Goal: Transaction & Acquisition: Purchase product/service

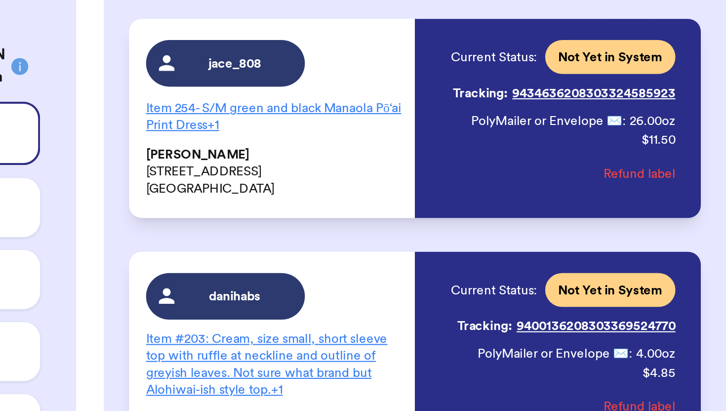
scroll to position [3050, 0]
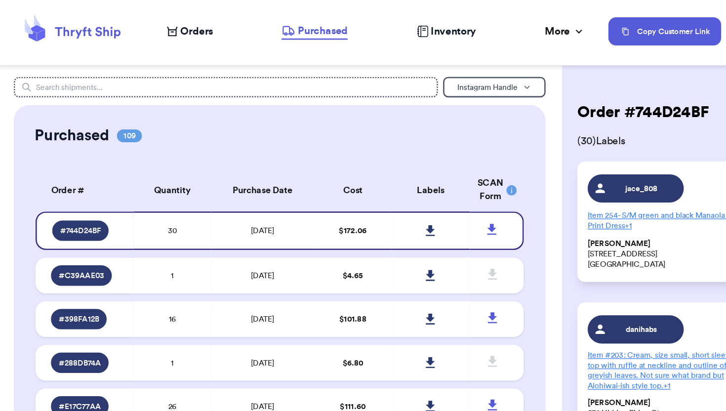
click at [160, 28] on span "Orders" at bounding box center [153, 24] width 25 height 12
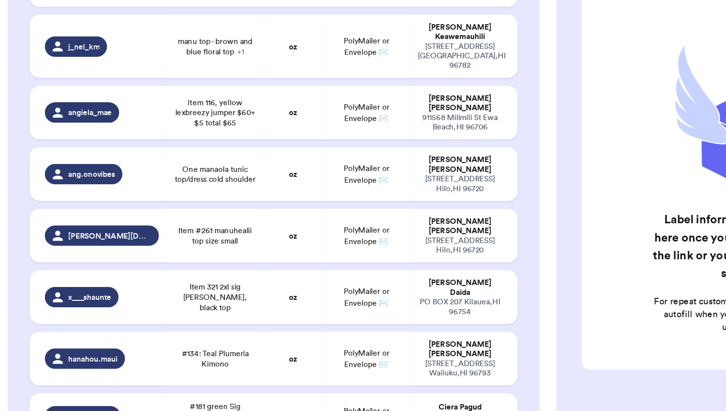
scroll to position [1330, 0]
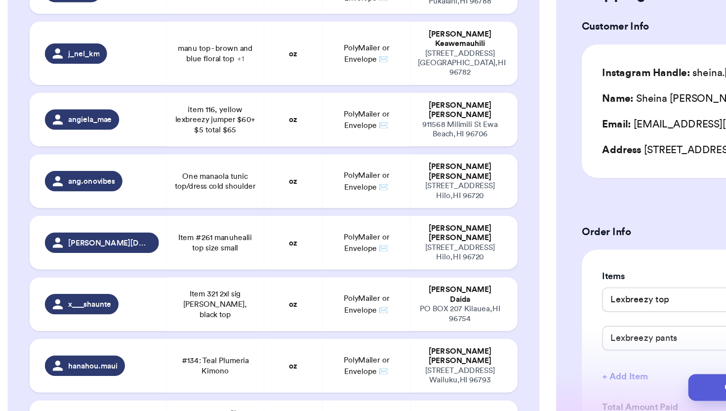
type input "Lexbreezy Red/pink/colorful top (174 I think)"
type input "Manuhealii teal (for a steal. Lol) pants (I think 238)"
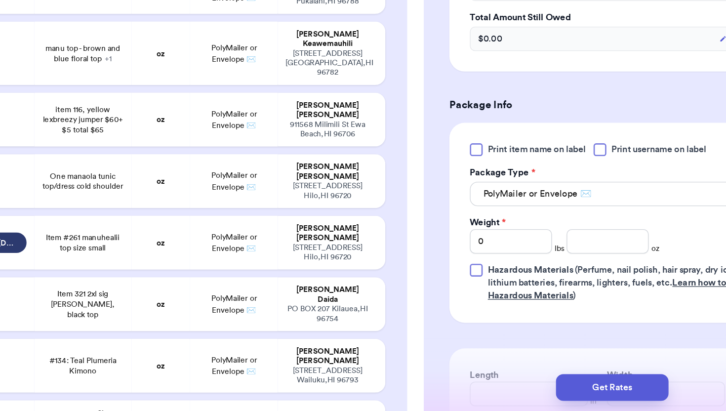
scroll to position [352, 0]
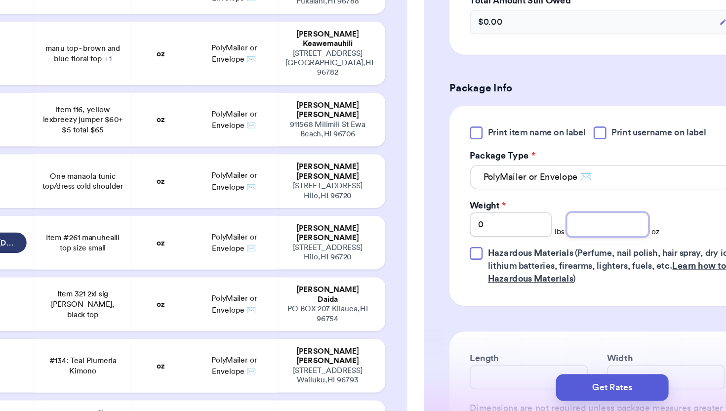
click at [587, 273] on input "number" at bounding box center [577, 267] width 63 height 19
type input "12"
type input "#181 green Sig Zane dress (2xl)"
type input "#197 blue Sig Zane dress (2xl)"
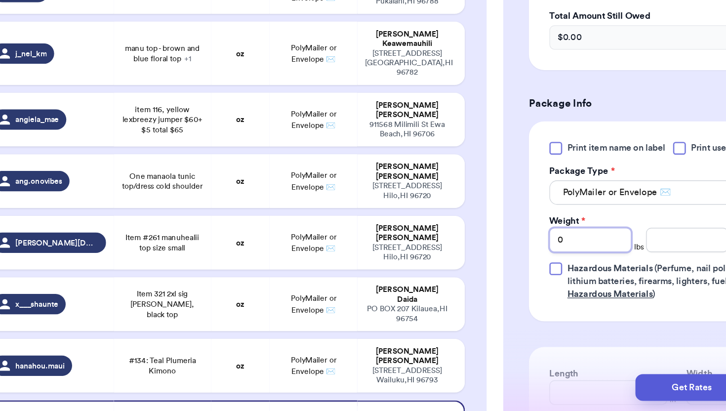
click at [494, 270] on input "0" at bounding box center [502, 279] width 63 height 19
type input "1"
click at [567, 275] on input "number" at bounding box center [577, 279] width 63 height 19
type input "10"
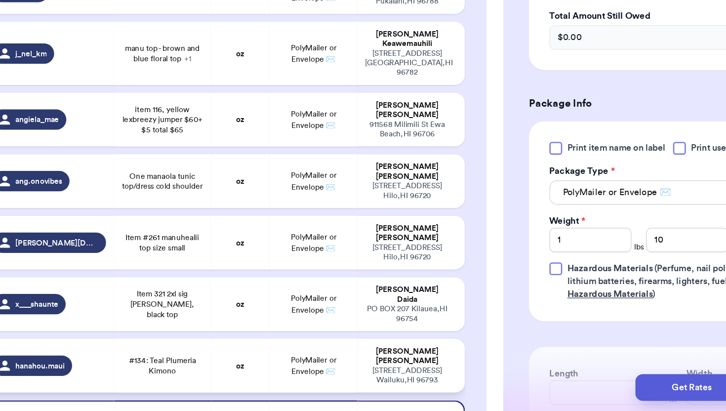
click at [237, 355] on td "oz" at bounding box center [232, 375] width 45 height 41
type input "#134: Teal Plumeria Kimono"
type input "0"
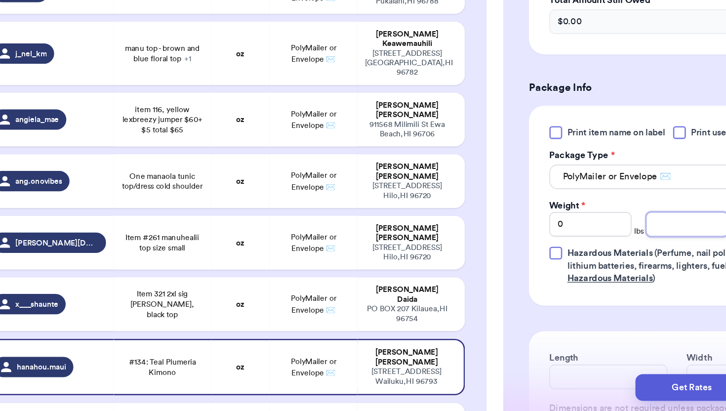
click at [565, 268] on input "number" at bounding box center [577, 266] width 63 height 19
type input "5"
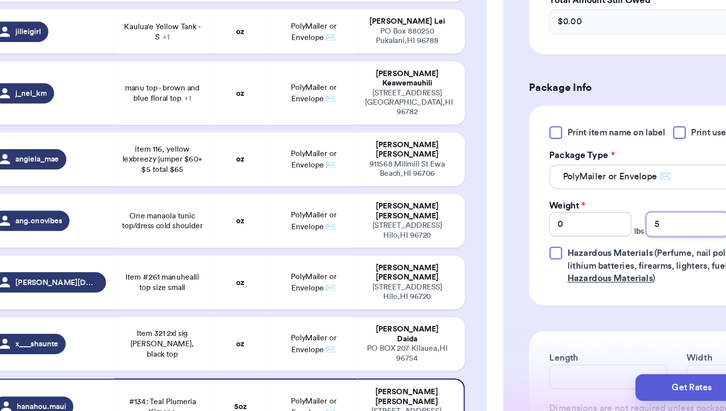
scroll to position [1296, 0]
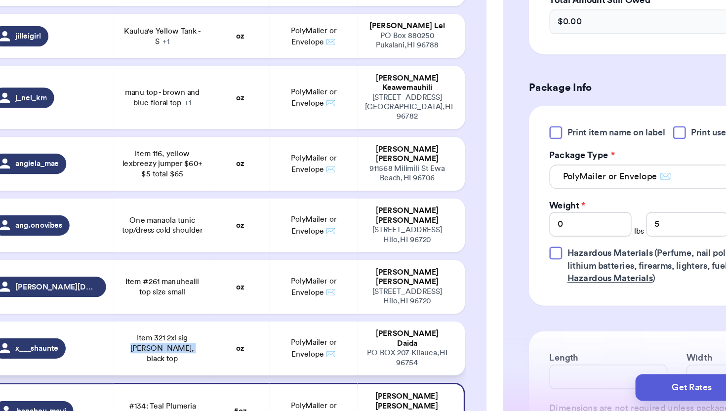
click at [185, 351] on span "Item 321 2xl sig Zane, black top" at bounding box center [172, 363] width 63 height 24
type input "Item 321 2xl sig Zane, black top"
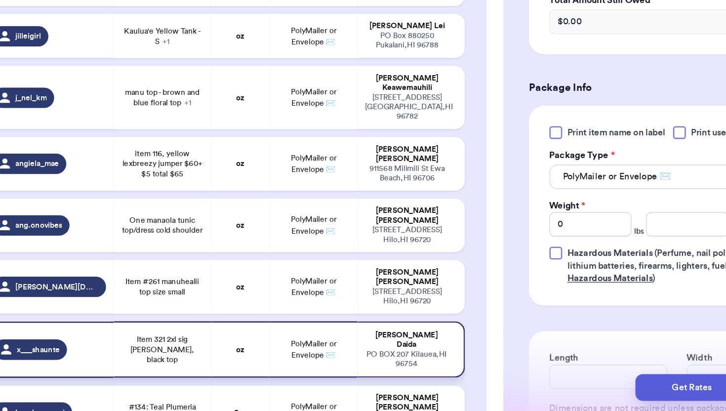
click at [141, 352] on span "Item 321 2xl sig Zane, black top" at bounding box center [172, 364] width 63 height 24
click at [579, 272] on input "number" at bounding box center [577, 266] width 63 height 19
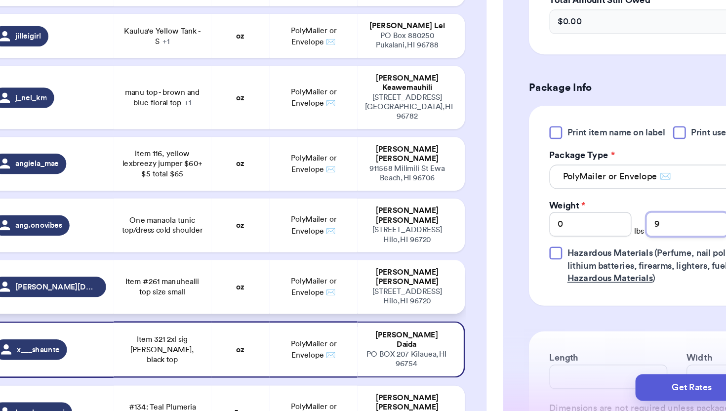
type input "9"
click at [302, 308] on span "PolyMailer or Envelope ✉️" at bounding box center [289, 315] width 35 height 15
type input "Item #261 manuhealii top size small"
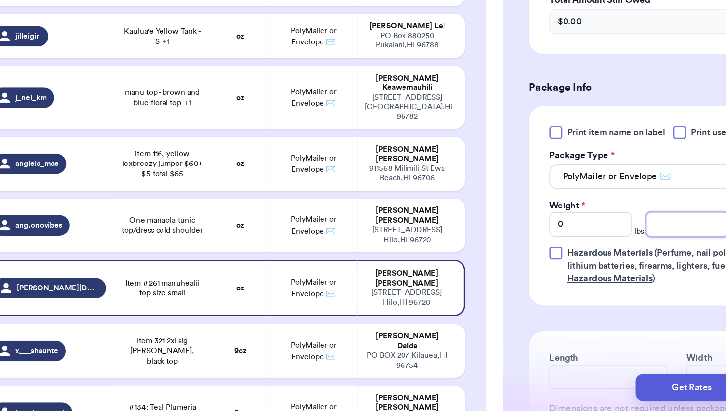
click at [565, 275] on input "number" at bounding box center [577, 266] width 63 height 19
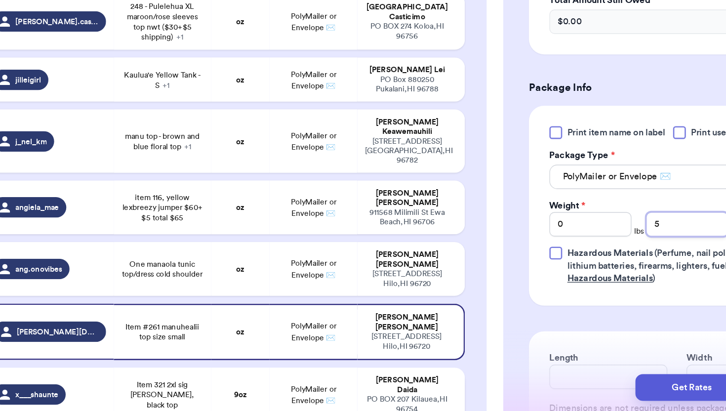
scroll to position [1220, 0]
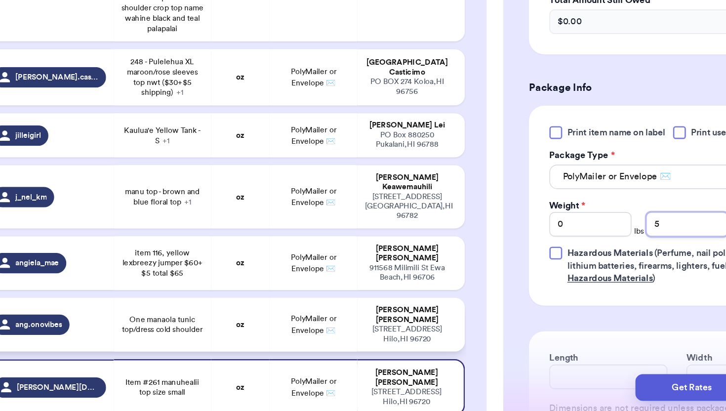
type input "5"
click at [231, 323] on td "oz" at bounding box center [232, 343] width 45 height 41
type input "One manaola tunic top/dress cold shoulder"
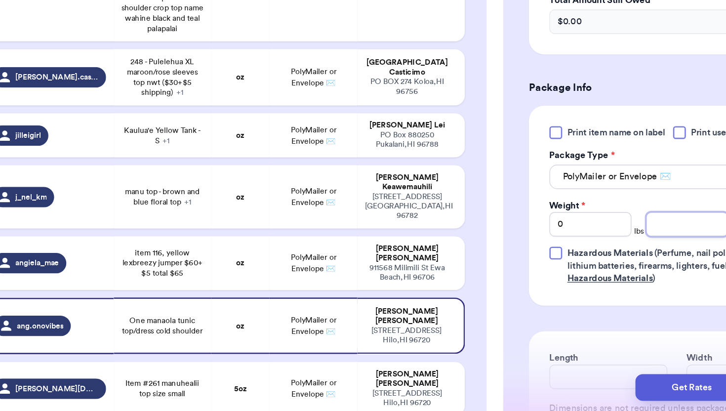
click at [579, 274] on input "number" at bounding box center [577, 266] width 63 height 19
type input "9"
click at [344, 297] on div "911568 Milimili St Ewa Beach , HI 96706" at bounding box center [361, 304] width 65 height 15
type input "item 116, yellow lexbreezy jumper $60+ $5 total $65"
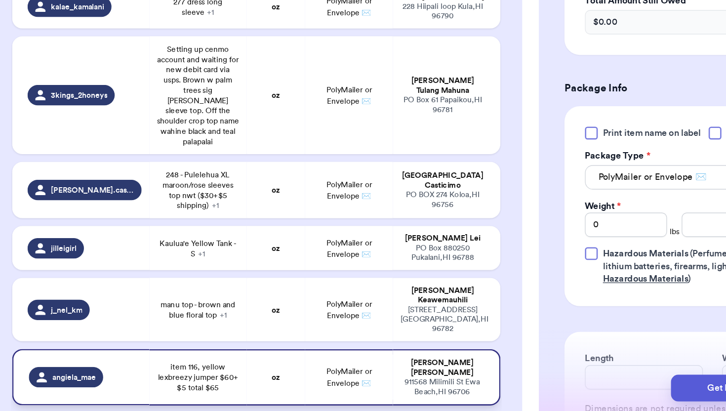
scroll to position [1131, 0]
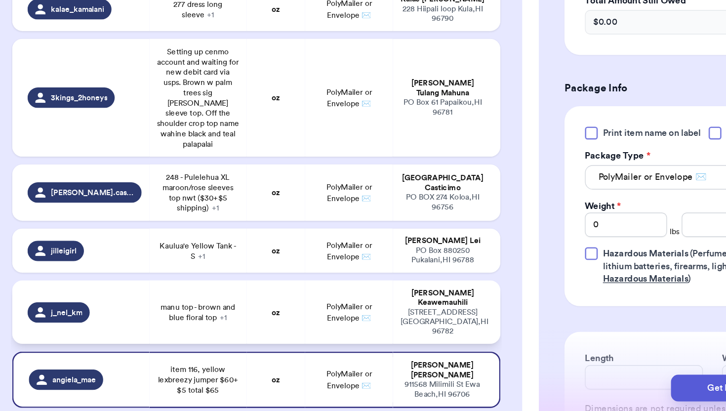
click at [200, 310] on td "manu top - brown and blue floral top + 1" at bounding box center [172, 334] width 75 height 49
type input "manu top - brown and blue floral top"
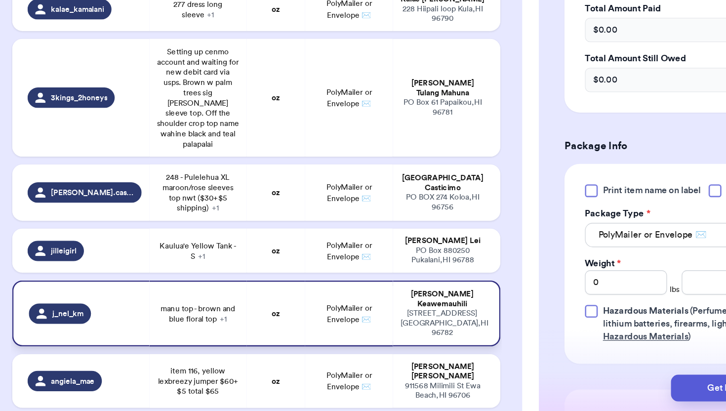
scroll to position [320, 0]
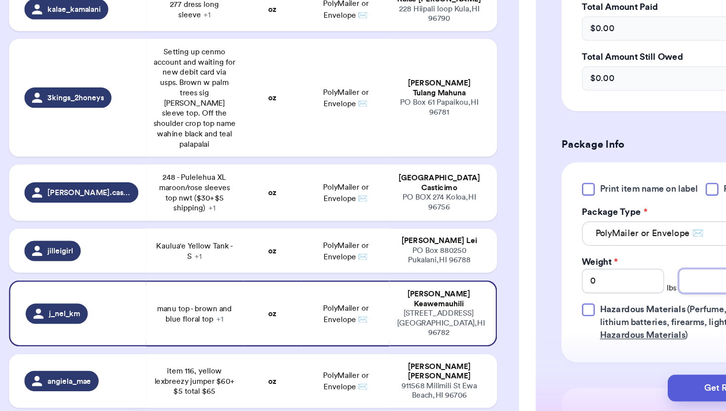
click at [569, 301] on input "number" at bounding box center [577, 310] width 63 height 19
type input "10"
click at [298, 279] on span "PolyMailer or Envelope ✉️" at bounding box center [289, 286] width 35 height 15
type input "Kaulua'e Yellow Tank - S"
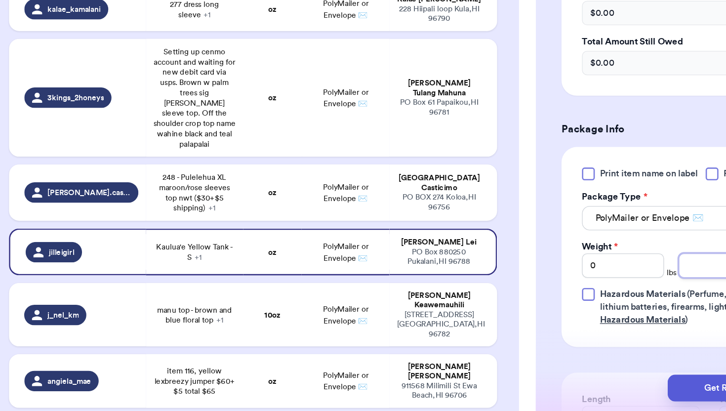
click at [564, 299] on input "number" at bounding box center [577, 298] width 63 height 19
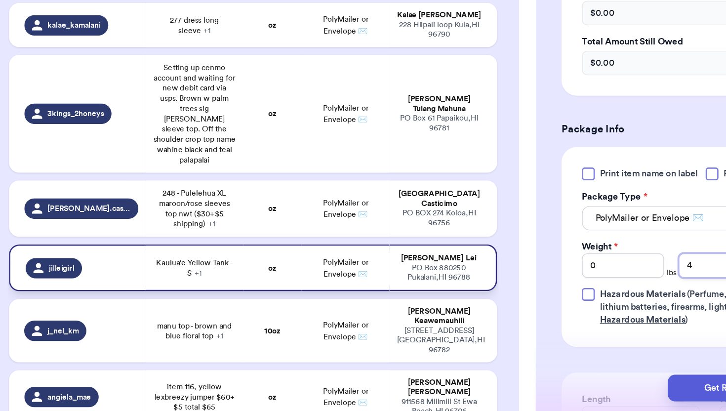
scroll to position [1088, 0]
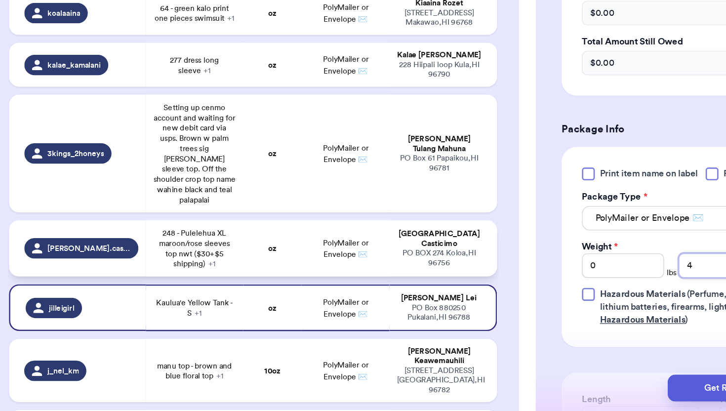
type input "4"
click at [361, 285] on div "PO BOX 274 Koloa , HI 96756" at bounding box center [361, 292] width 65 height 15
type input "248 - Pulelehua XL maroon/rose sleeves top nwt ($30+$5 shipping)"
type input "326 - Kamaka Kukona XXL black dolman sleeve top ($40+$2 shipping)"
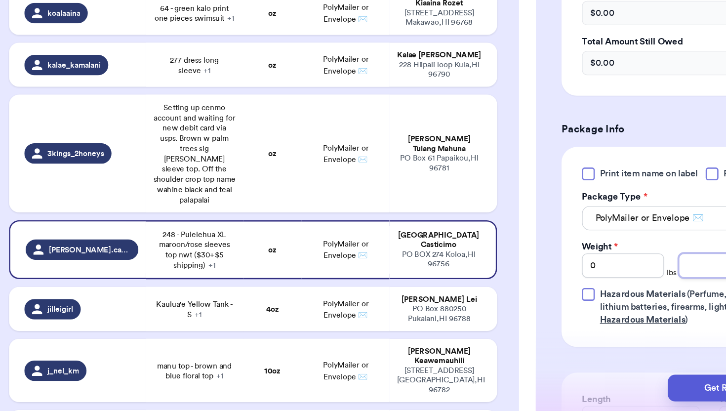
click at [566, 298] on input "number" at bounding box center [577, 298] width 63 height 19
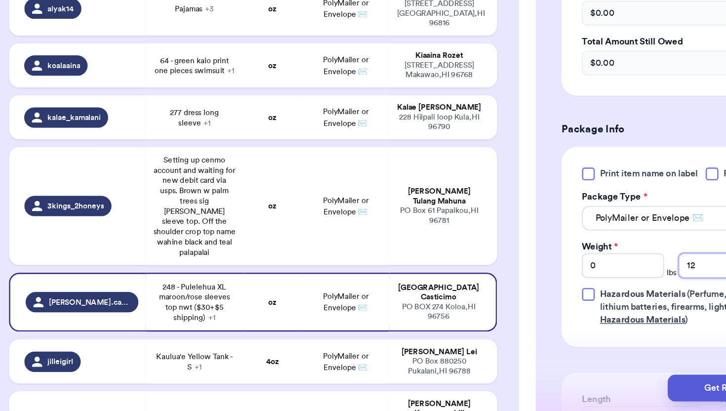
scroll to position [1027, 0]
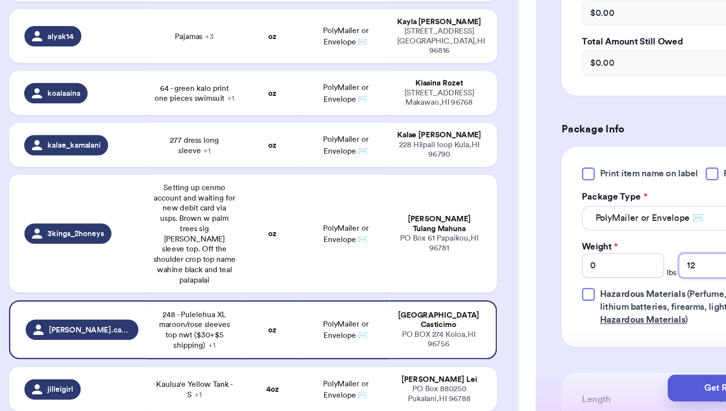
type input "12"
click at [258, 171] on table "Handle Product Weight Package Type Address makamaekailikramer Pink & white leik…" at bounding box center [218, 56] width 378 height 1888
click at [257, 228] on td "PolyMailer or Envelope ✉️" at bounding box center [289, 273] width 68 height 91
type input "Setting up cenmo account and waiting for new debit card via usps. Brown w palm …"
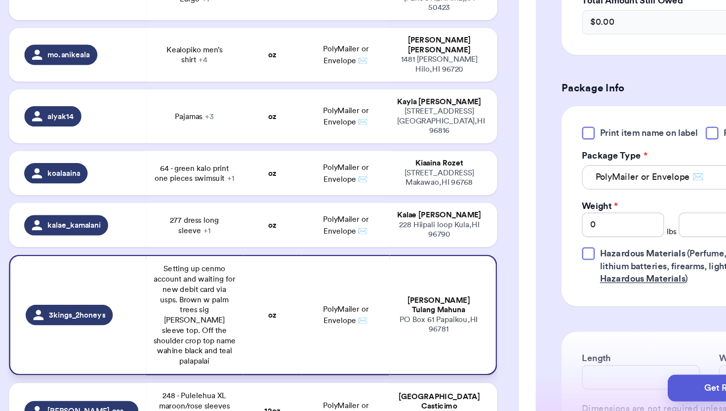
scroll to position [969, 0]
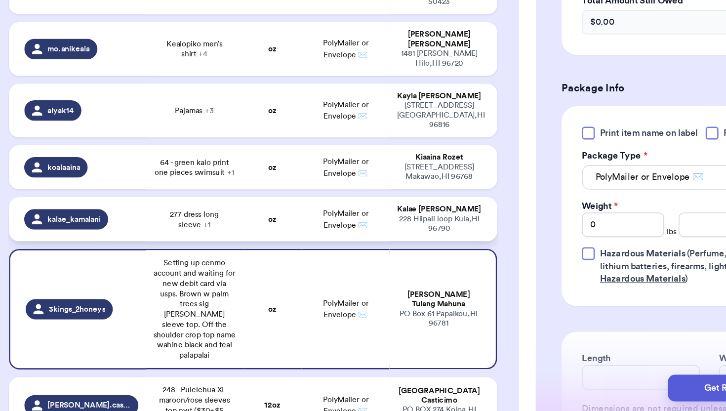
click at [192, 255] on span "277 dress long sleeve + 1" at bounding box center [172, 263] width 63 height 16
type input "277 dress long sleeve"
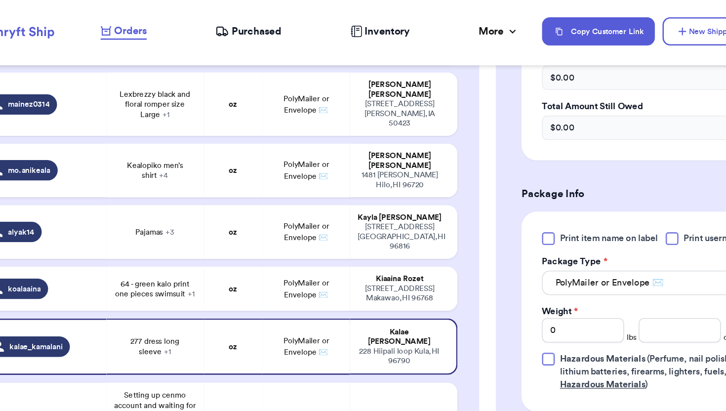
scroll to position [387, 0]
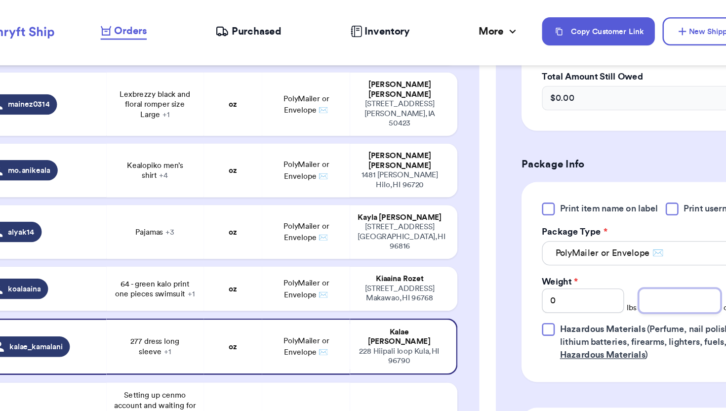
click at [571, 237] on input "number" at bounding box center [577, 231] width 63 height 19
type input "9"
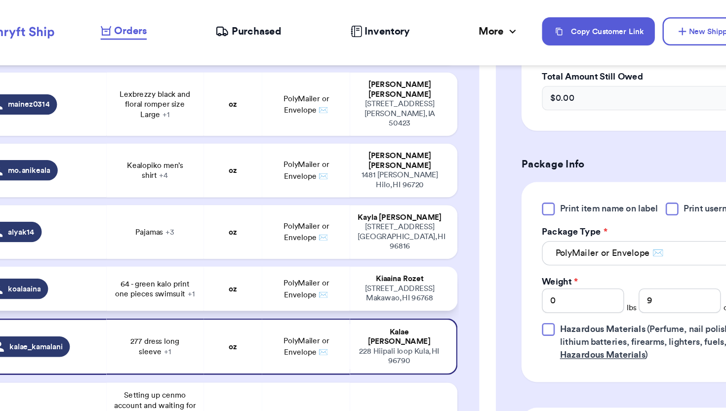
click at [195, 215] on span "64 - green kalo print one pieces swimsuit + 1" at bounding box center [172, 223] width 63 height 16
type input "64 - green kalo print one pieces swimsuit"
type input "65 - light tannish pua print lex breezy tank"
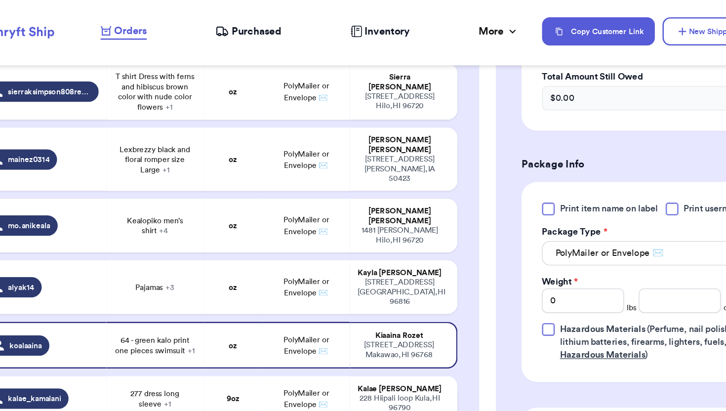
scroll to position [925, 0]
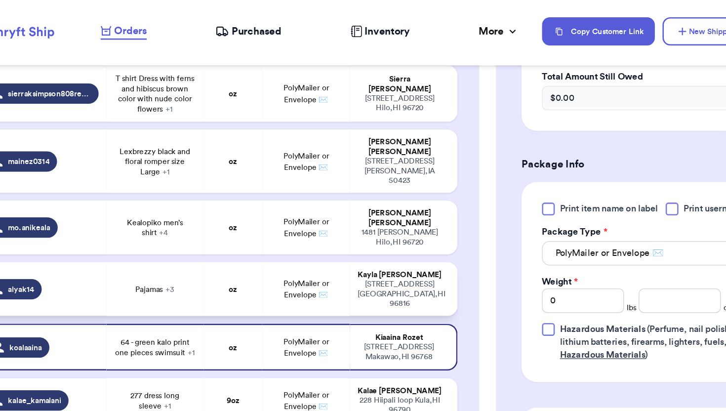
click at [205, 202] on td "Pajamas + 3" at bounding box center [172, 222] width 75 height 41
type input "Pajamas"
type input "Jumper"
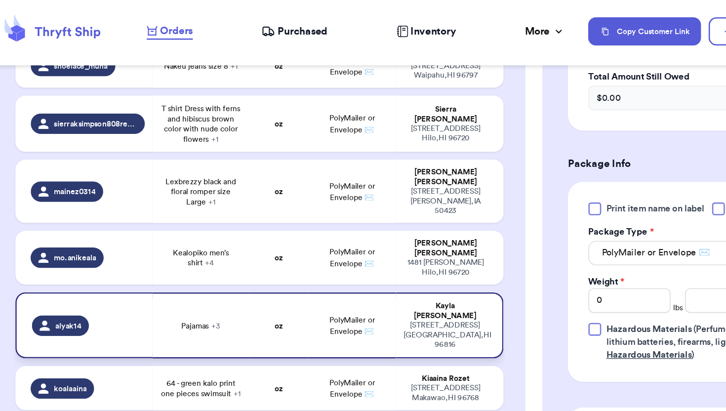
scroll to position [885, 0]
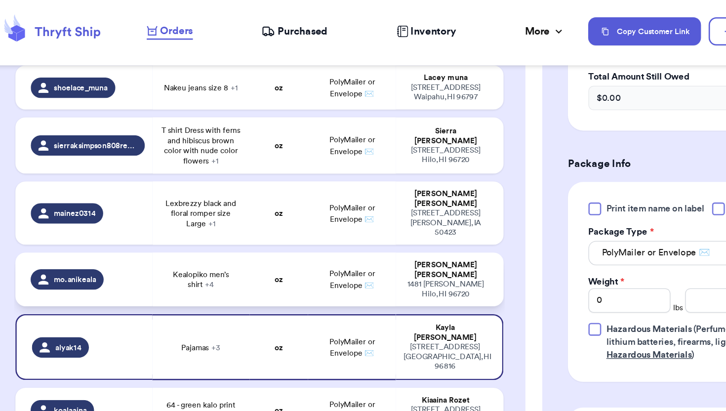
click at [170, 195] on td "Kealopiko men’s shirt + 4" at bounding box center [172, 215] width 75 height 41
type input "Kealopiko men’s shirt"
type input "Alohiwai pants"
type input "#94 kealopiko men’s shirt blue"
type input "#148 alohiwai mustard pants"
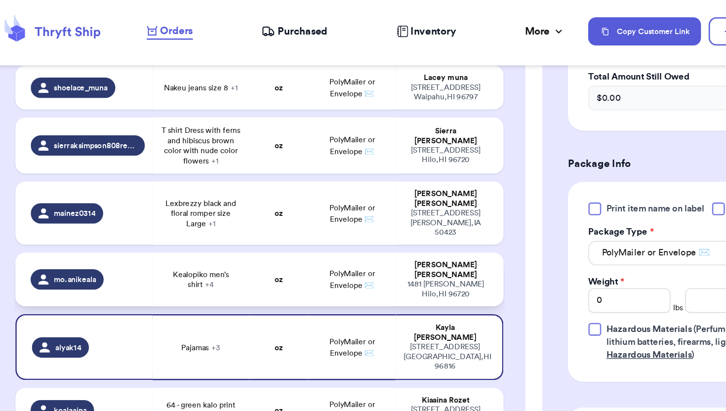
scroll to position [476, 0]
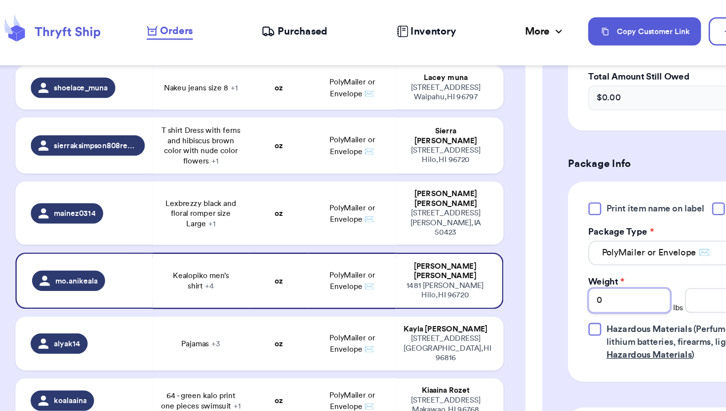
click at [495, 224] on input "0" at bounding box center [502, 231] width 63 height 19
type input "20"
click at [514, 233] on input "20" at bounding box center [502, 231] width 63 height 19
type input "2"
type input "22"
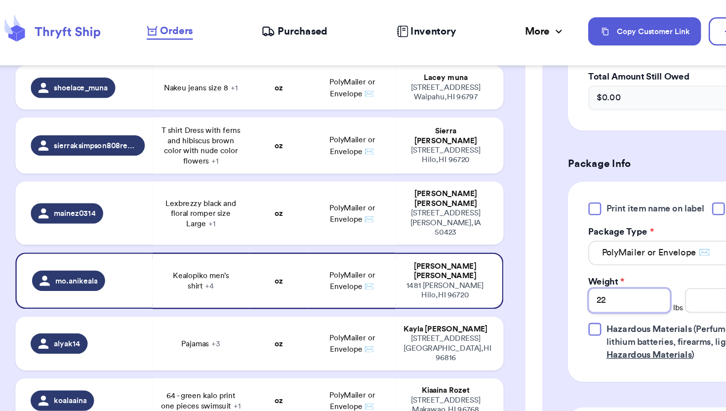
type input "2"
click at [562, 236] on input "number" at bounding box center [577, 231] width 63 height 19
type input "1"
click at [284, 244] on td "PolyMailer or Envelope ✉️" at bounding box center [289, 264] width 68 height 41
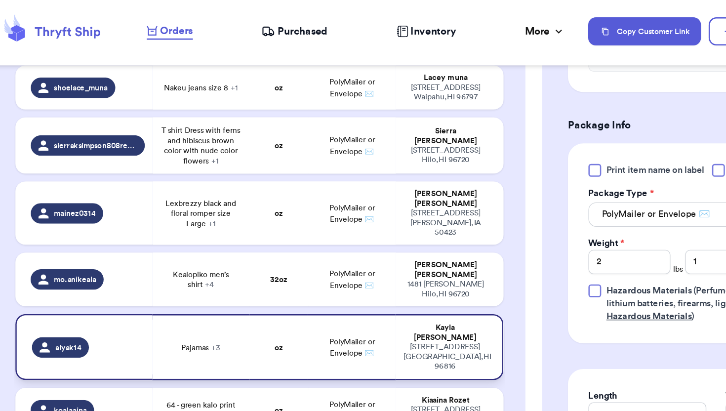
type input "Pajamas"
type input "0"
type input "Jumper"
type input "Ava Sky pants"
type input "Top"
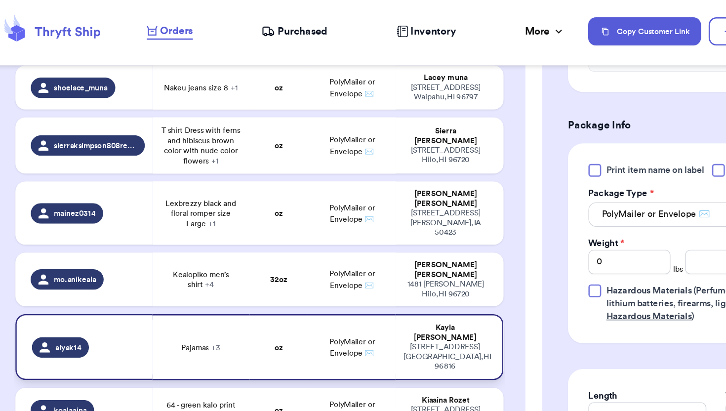
scroll to position [446, 0]
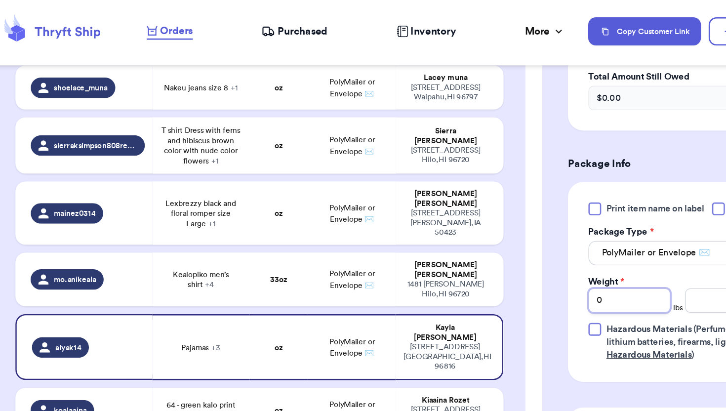
click at [494, 222] on input "0" at bounding box center [502, 231] width 63 height 19
click at [494, 230] on input "0" at bounding box center [502, 231] width 63 height 19
type input "2"
click at [555, 235] on input "number" at bounding box center [577, 231] width 63 height 19
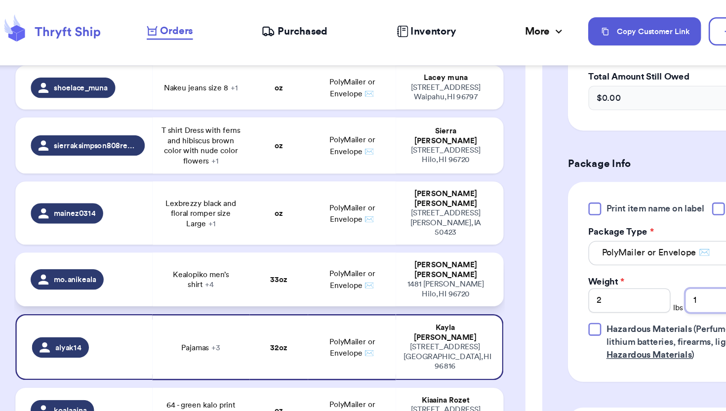
type input "1"
click at [189, 207] on span "Kealopiko men’s shirt + 4" at bounding box center [172, 215] width 63 height 16
type input "Kealopiko men’s shirt"
type input "Alohiwai pants"
type input "#94 kealopiko men’s shirt blue"
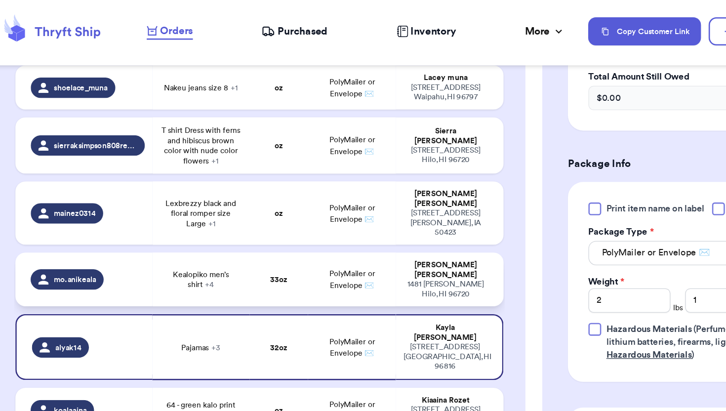
type input "#148 alohiwai mustard pants"
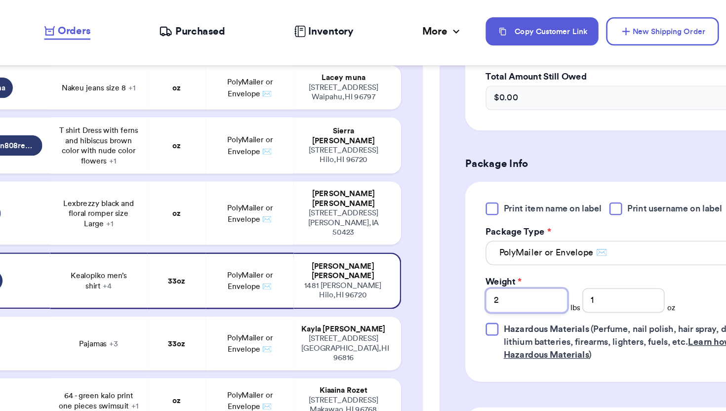
click at [519, 231] on input "2" at bounding box center [502, 231] width 63 height 19
click at [566, 234] on input "1" at bounding box center [577, 231] width 63 height 19
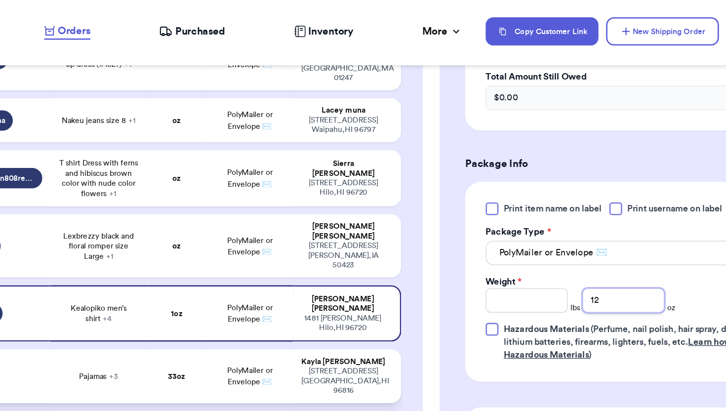
scroll to position [857, 0]
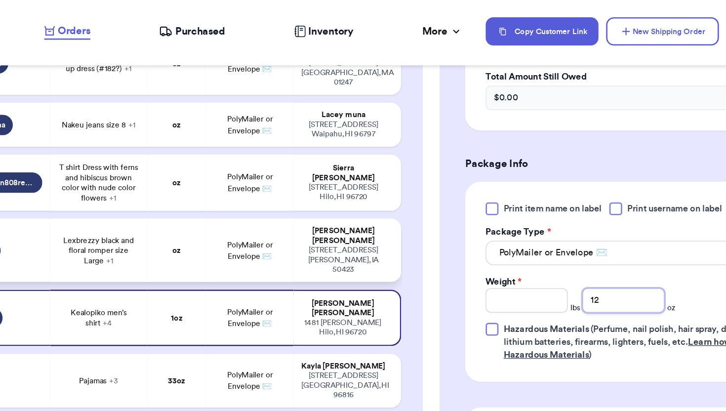
type input "12"
click at [241, 168] on td "oz" at bounding box center [232, 192] width 45 height 49
type input "Lexbrezzy black and floral romper size Large"
type input "0"
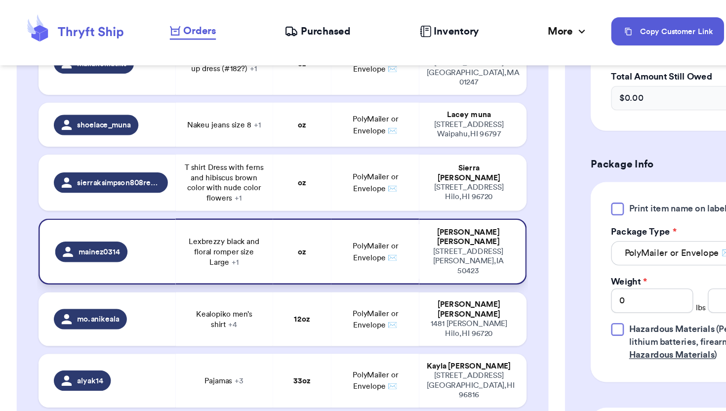
scroll to position [845, 0]
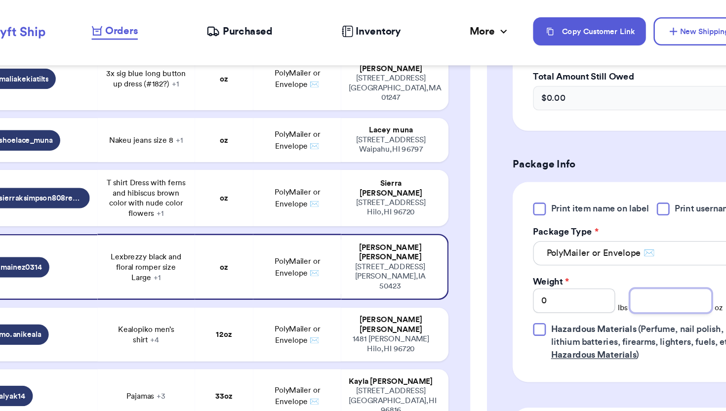
click at [573, 240] on input "number" at bounding box center [577, 231] width 63 height 19
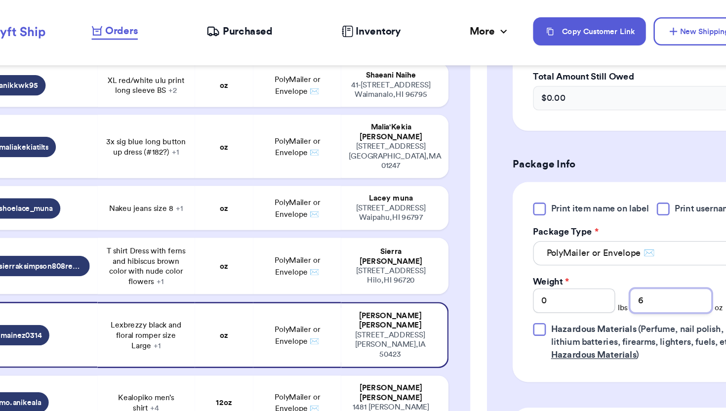
scroll to position [782, 0]
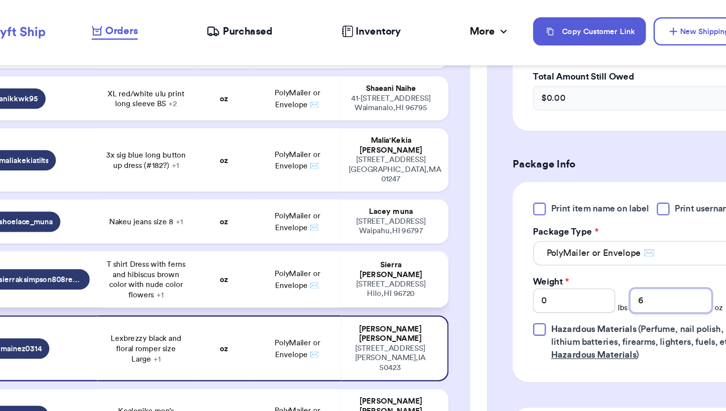
type input "6"
click at [199, 199] on span "T shirt Dress with ferns and hibiscus brown color with nude color flowers + 1" at bounding box center [172, 215] width 63 height 32
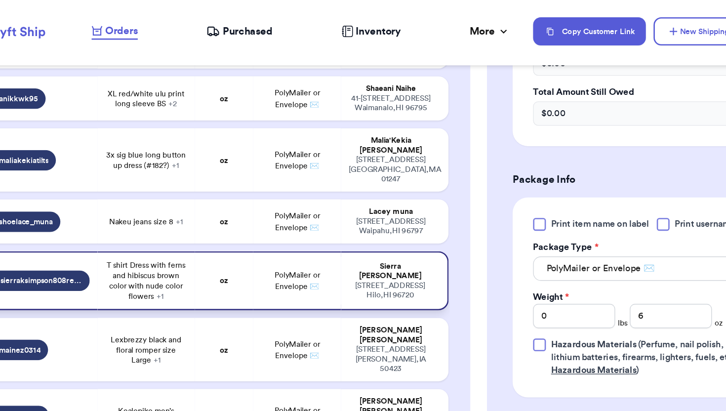
type input "T shirt Dress with ferns and hibiscus brown color with nude color flowers"
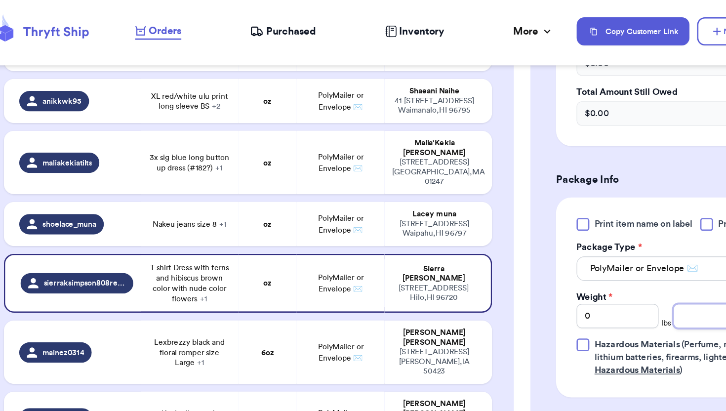
click at [568, 235] on input "number" at bounding box center [577, 243] width 63 height 19
type input "9"
click at [309, 156] on td "PolyMailer or Envelope ✉️" at bounding box center [289, 173] width 68 height 34
type input "Nakeu jeans size 8"
type input "289"
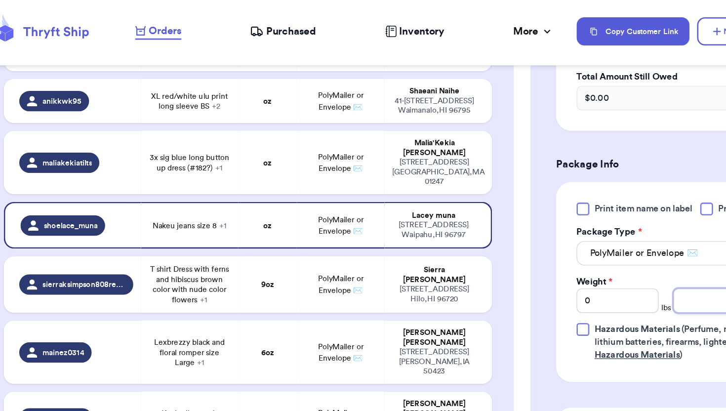
click at [566, 239] on input "number" at bounding box center [577, 231] width 63 height 19
type input "15"
click at [205, 198] on td "T shirt Dress with ferns and hibiscus brown color with nude color flowers + 1" at bounding box center [172, 219] width 75 height 43
type input "9"
type input "T shirt Dress with ferns and hibiscus brown color with nude color flowers"
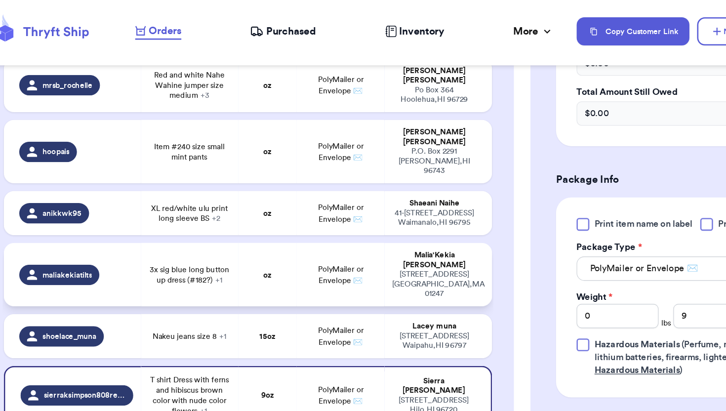
click at [199, 204] on span "3x sig blue long button up dress (#182?) + 1" at bounding box center [172, 212] width 63 height 16
type input "3x sig blue long button up dress (#182?)"
type input "3x pink sig button up shirt"
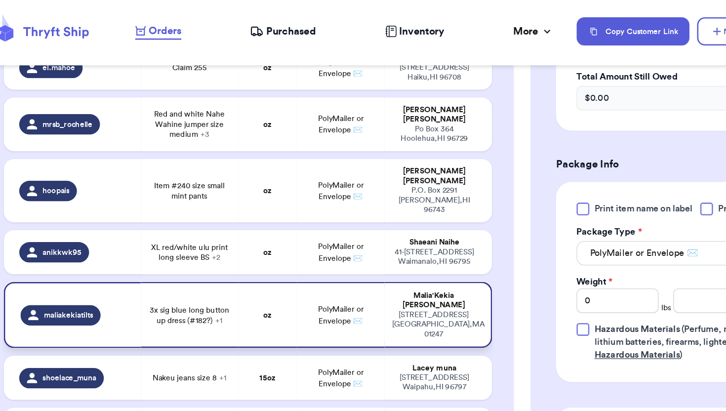
scroll to position [658, 0]
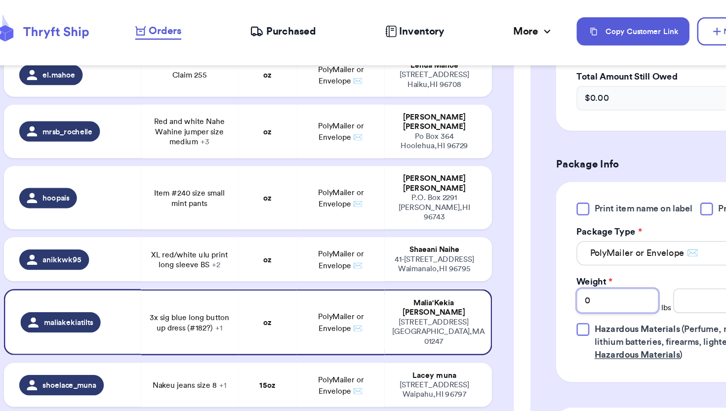
click at [508, 236] on input "0" at bounding box center [502, 231] width 63 height 19
type input "2"
type input "1"
click at [569, 237] on input "number" at bounding box center [577, 231] width 63 height 19
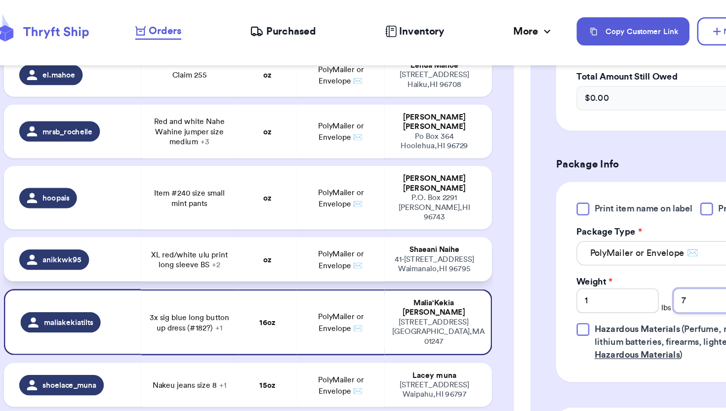
type input "7"
click at [300, 193] on span "PolyMailer or Envelope ✉️" at bounding box center [289, 200] width 35 height 15
type input "XL red/white ulu print long sleeve BS"
type input "0"
type input "Purple Puakenikeni Tank top blouse w/ tie straps"
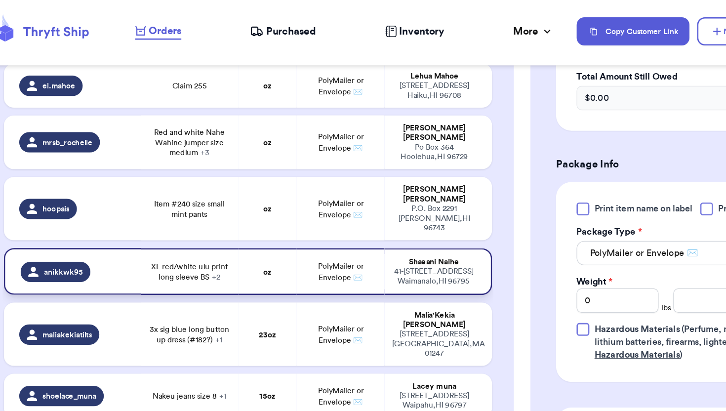
scroll to position [648, 0]
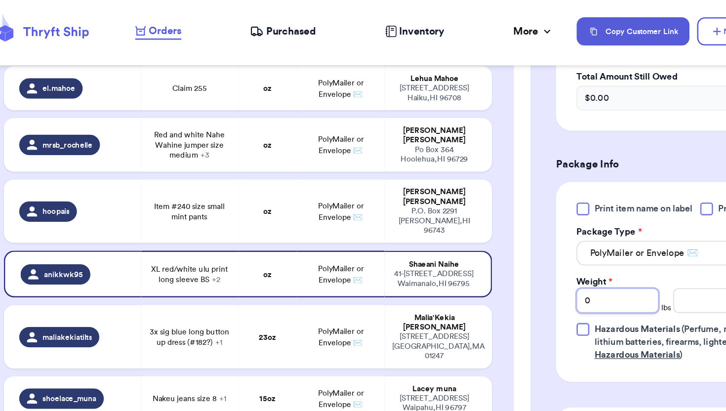
click at [509, 238] on input "0" at bounding box center [502, 231] width 63 height 19
type input "1"
click at [577, 232] on input "number" at bounding box center [577, 231] width 63 height 19
type input "4"
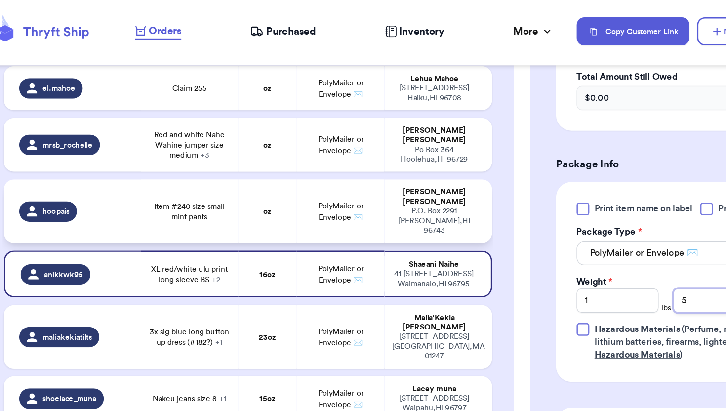
type input "5"
click at [271, 138] on td "PolyMailer or Envelope ✉️" at bounding box center [289, 162] width 68 height 49
type input "Item #240 size small mint pants"
type input "0"
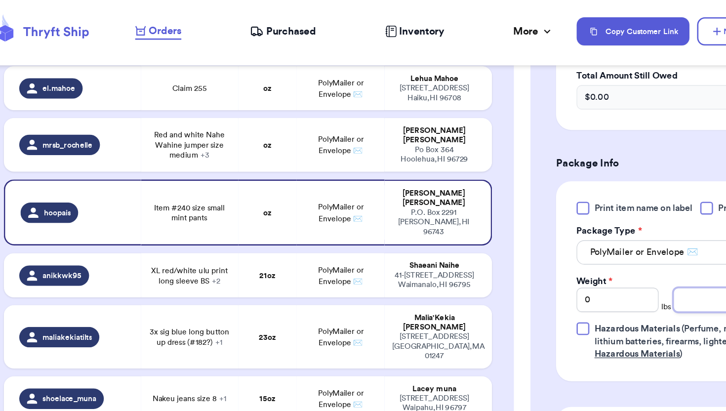
click at [570, 237] on input "number" at bounding box center [577, 231] width 63 height 19
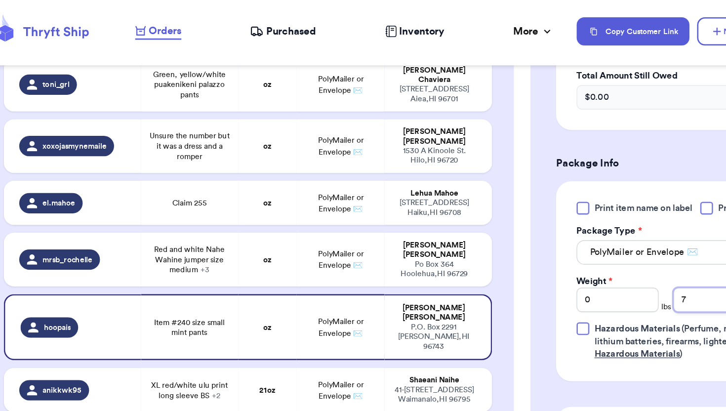
scroll to position [549, 0]
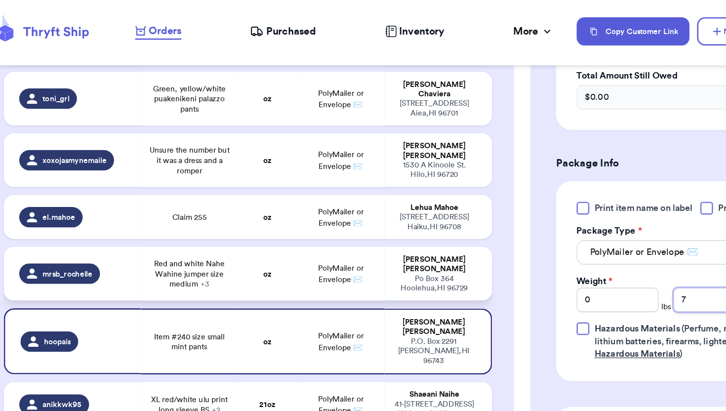
type input "7"
click at [229, 190] on td "oz" at bounding box center [232, 210] width 45 height 41
type input "Red and white Nahe Wahine jumper size medium"
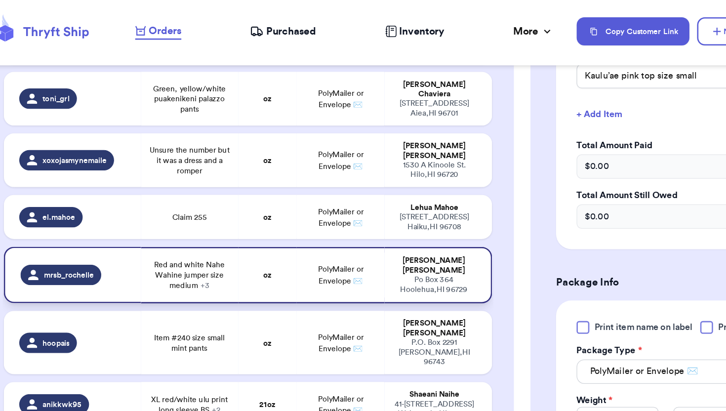
scroll to position [458, 0]
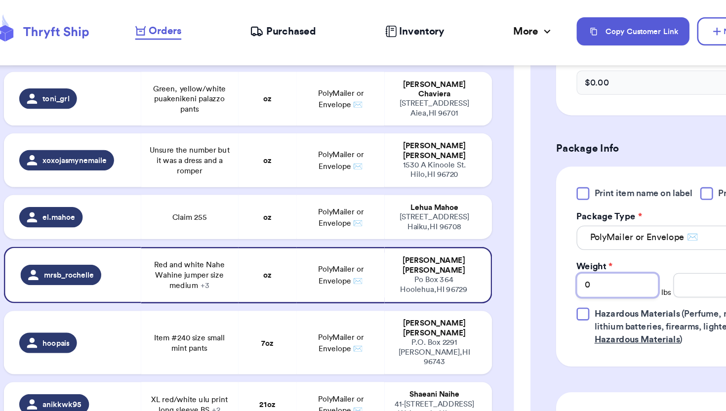
click at [519, 229] on input "0" at bounding box center [502, 219] width 63 height 19
type input "2"
click at [583, 229] on input "number" at bounding box center [577, 219] width 63 height 19
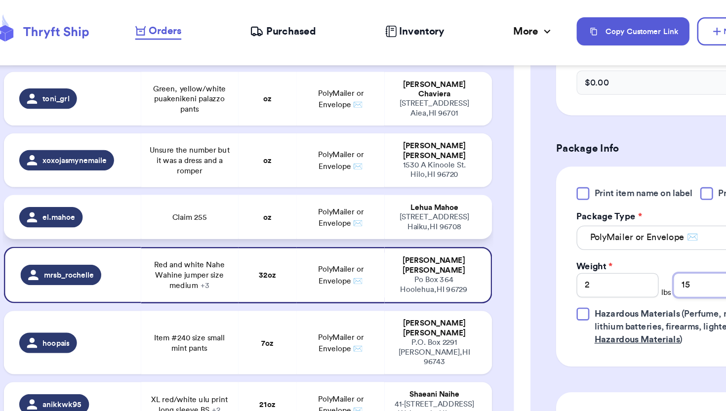
type input "15"
click at [292, 160] on span "PolyMailer or Envelope ✉️" at bounding box center [289, 167] width 35 height 15
type input "Claim 255"
type input "0"
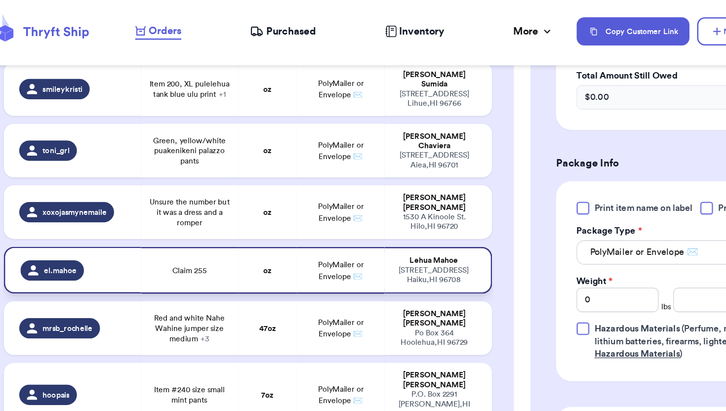
scroll to position [492, 0]
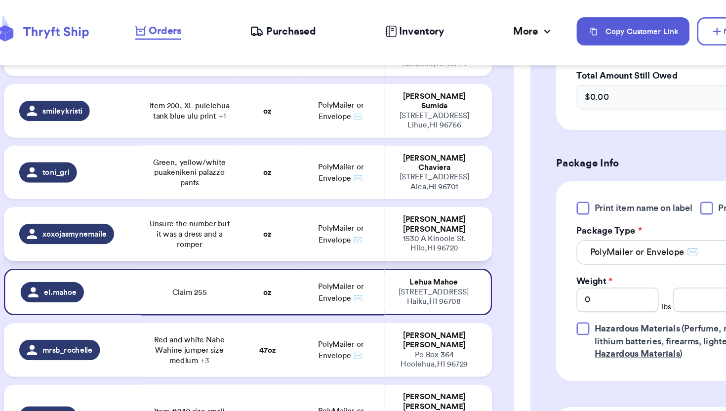
click at [159, 168] on span "Unsure the number but it was a dress and a romper" at bounding box center [172, 180] width 63 height 24
type input "Unsure the number but it was a dress and a romper"
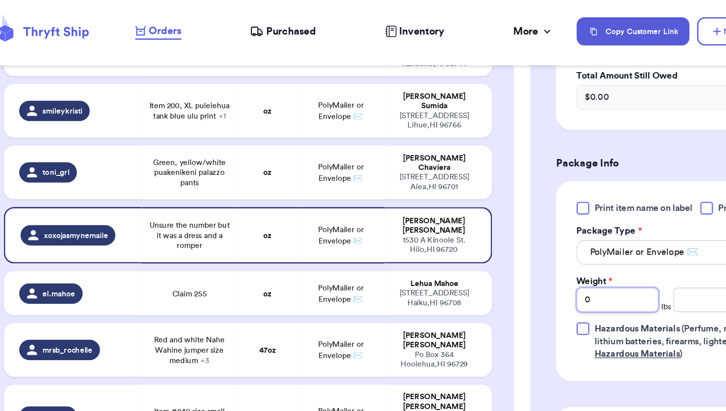
click at [494, 237] on input "0" at bounding box center [502, 231] width 63 height 19
type input "1"
click at [557, 235] on input "number" at bounding box center [577, 231] width 63 height 19
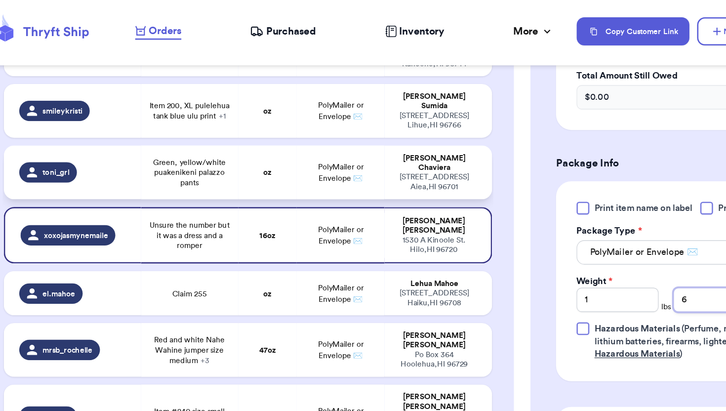
type input "6"
click at [267, 112] on td "PolyMailer or Envelope ✉️" at bounding box center [289, 132] width 68 height 41
type input "Green, yellow/white puakenikeni palazzo pants"
type input "0"
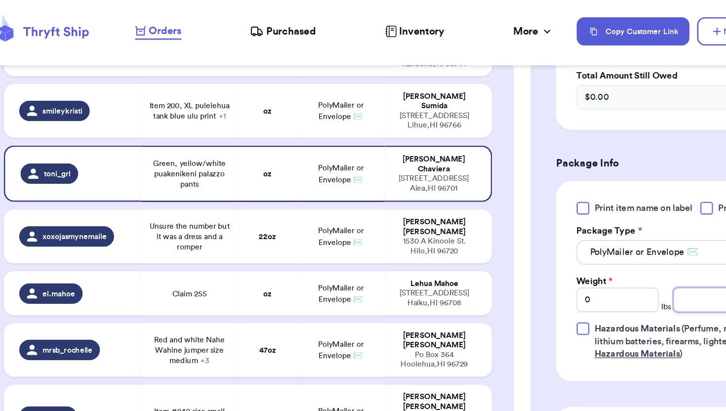
click at [562, 229] on input "number" at bounding box center [577, 231] width 63 height 19
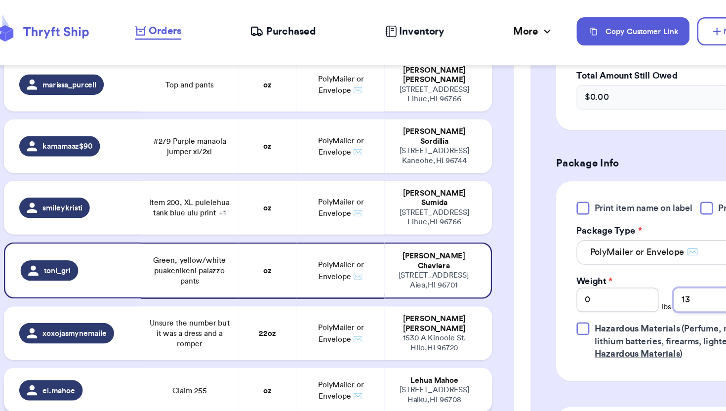
scroll to position [386, 0]
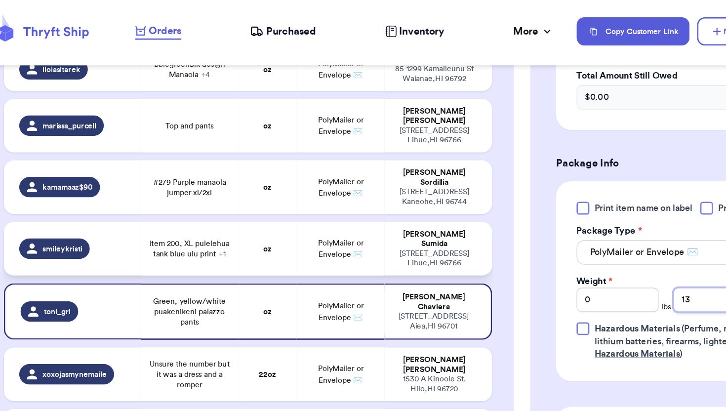
type input "13"
click at [291, 184] on span "PolyMailer or Envelope ✉️" at bounding box center [289, 191] width 35 height 15
type input "Item 200, XL pulelehua tank blue ulu print"
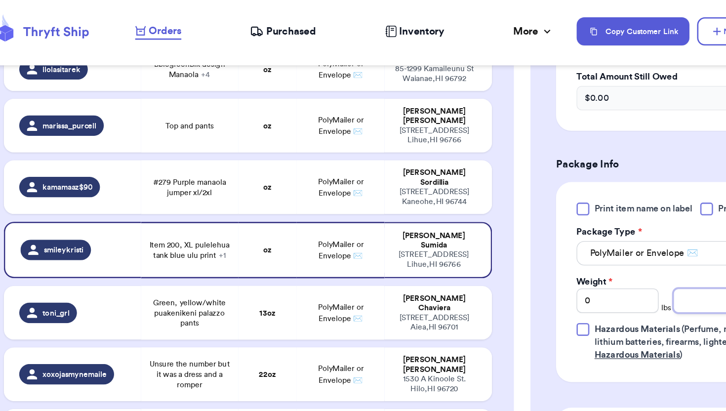
click at [554, 235] on input "number" at bounding box center [577, 231] width 63 height 19
type input "12"
click at [289, 123] on td "PolyMailer or Envelope ✉️" at bounding box center [289, 143] width 68 height 41
type input "#279 Purple manaola jumper xl/2xl"
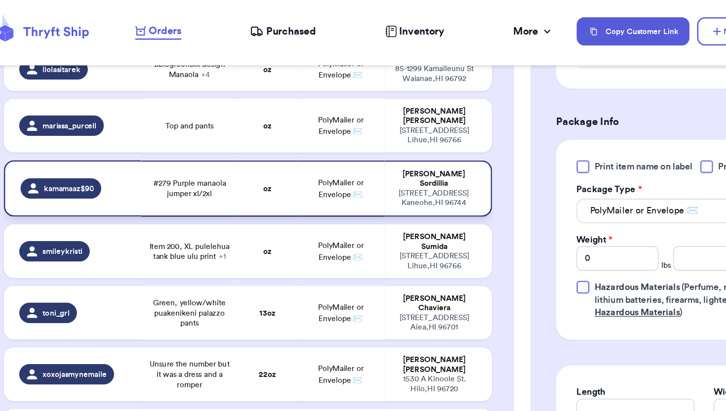
scroll to position [355, 0]
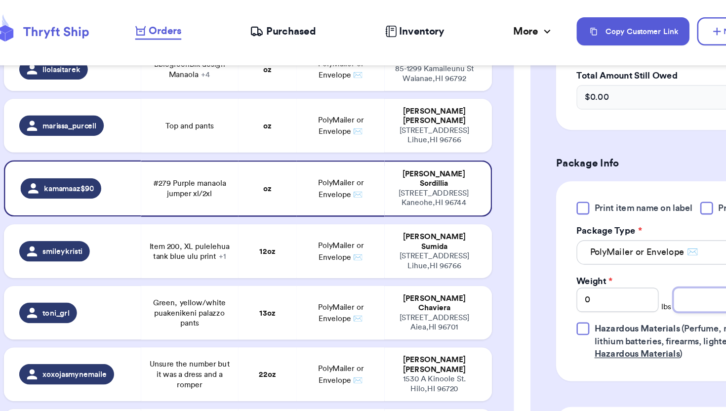
click at [569, 232] on input "number" at bounding box center [577, 231] width 63 height 19
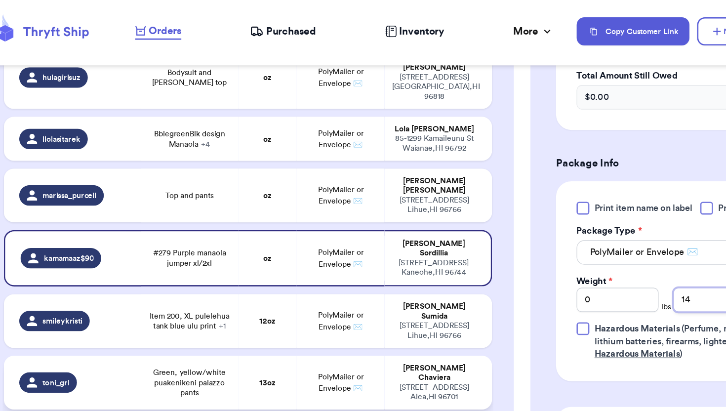
scroll to position [331, 0]
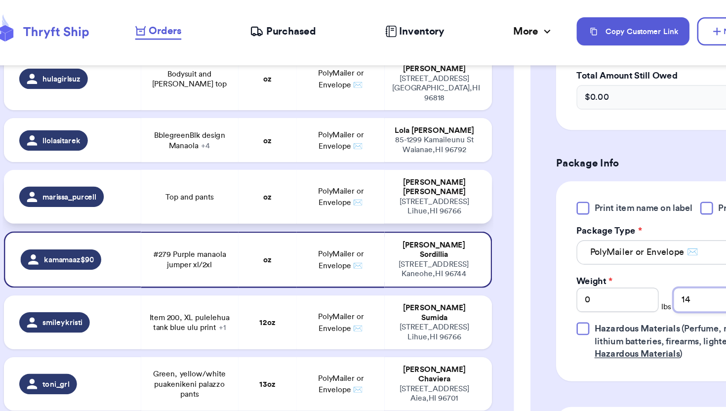
type input "14"
click at [254, 131] on td "oz" at bounding box center [232, 151] width 45 height 41
type input "Top and pants"
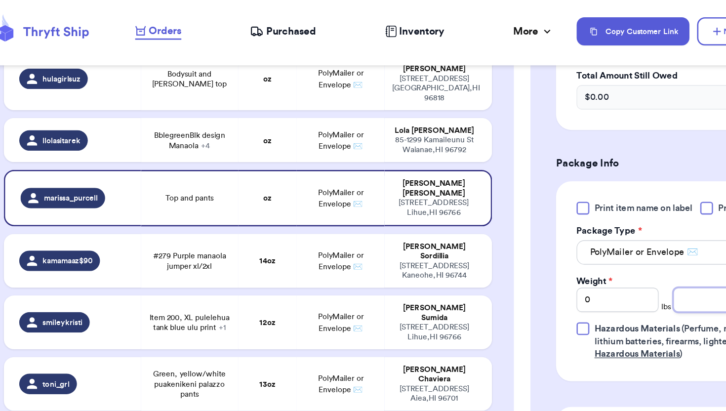
click at [556, 233] on input "number" at bounding box center [577, 231] width 63 height 19
type input "15"
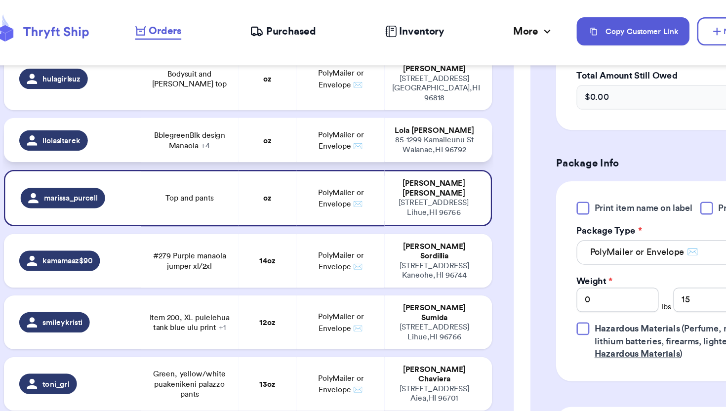
click at [232, 91] on td "oz" at bounding box center [232, 108] width 45 height 34
type input "BblegreenBlk design Manaola"
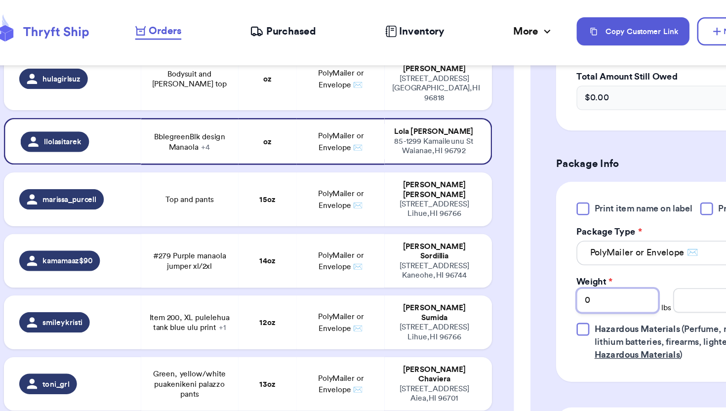
click at [515, 232] on input "0" at bounding box center [502, 231] width 63 height 19
type input "2"
click at [568, 235] on input "number" at bounding box center [577, 231] width 63 height 19
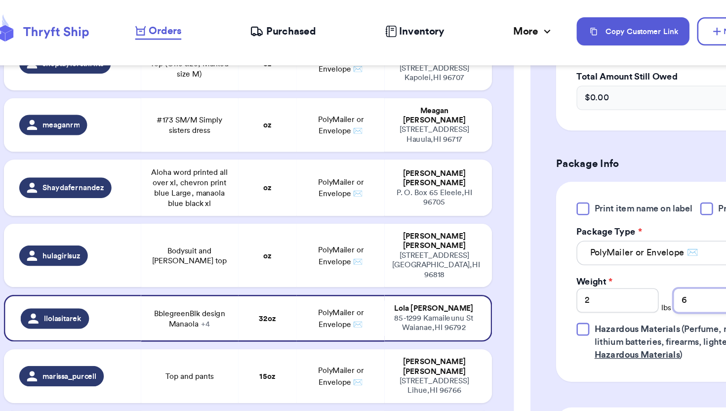
scroll to position [178, 0]
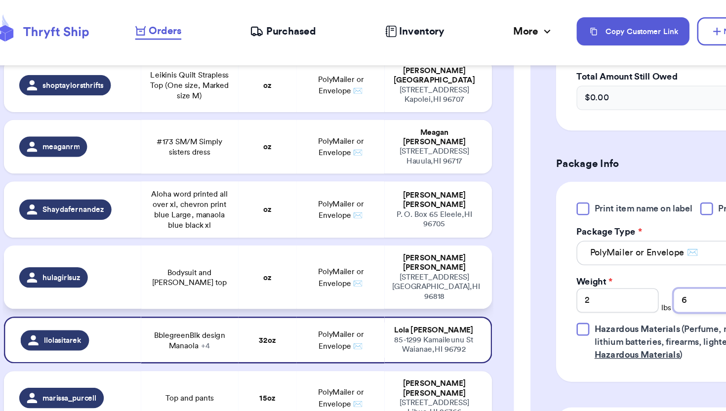
type input "6"
click at [348, 195] on div "Suzanne Lofton" at bounding box center [361, 202] width 65 height 15
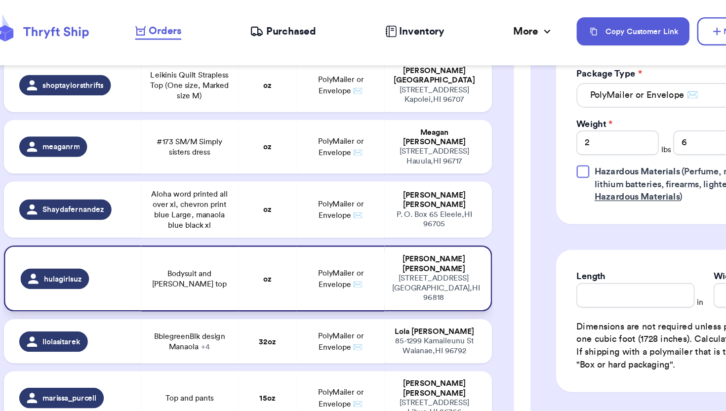
type input "Bodysuit and fern green top"
type input "0"
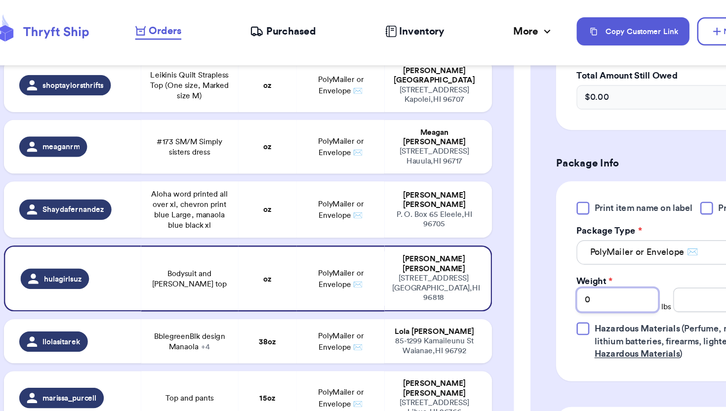
click at [499, 230] on input "0" at bounding box center [502, 231] width 63 height 19
type input "1"
click at [577, 234] on input "number" at bounding box center [577, 231] width 63 height 19
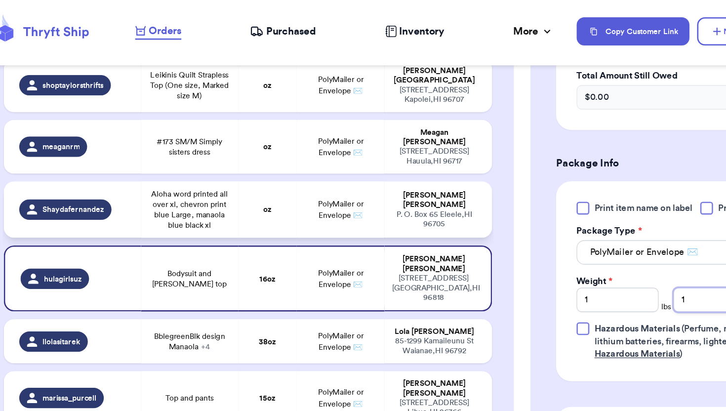
type input "1"
click at [294, 154] on span "PolyMailer or Envelope ✉️" at bounding box center [289, 161] width 35 height 15
type input "Aloha word printed all over xl, chevron print blue Large, manaola blue black xl"
type input "0"
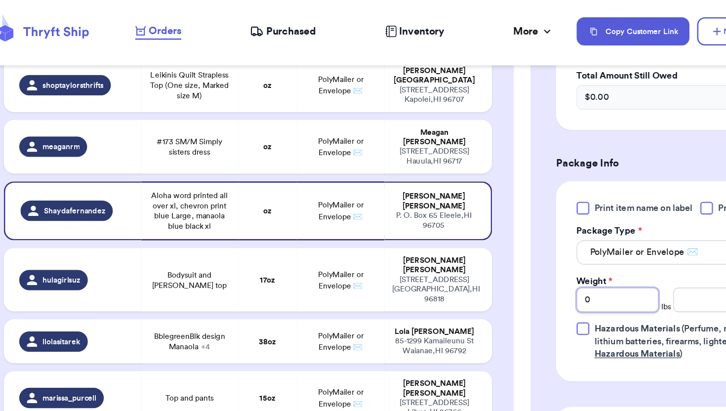
click at [488, 233] on input "0" at bounding box center [502, 231] width 63 height 19
type input "2"
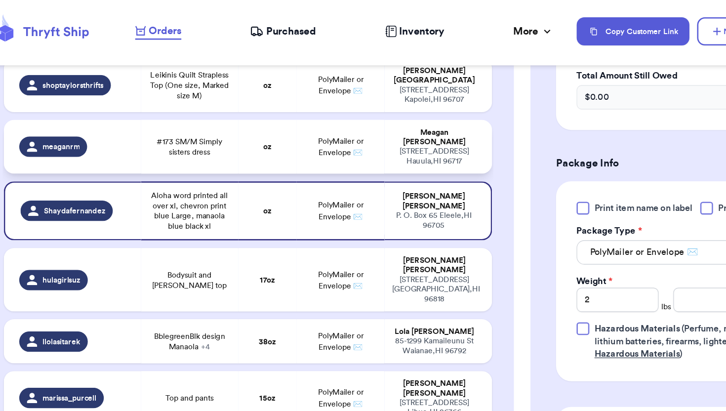
click at [299, 106] on span "PolyMailer or Envelope ✉️" at bounding box center [289, 113] width 35 height 15
type input "#173 SM/M Simply sisters dress"
type input "0"
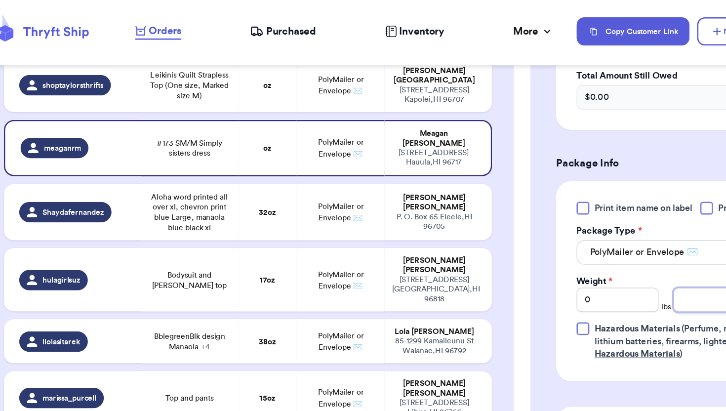
click at [558, 238] on input "number" at bounding box center [577, 231] width 63 height 19
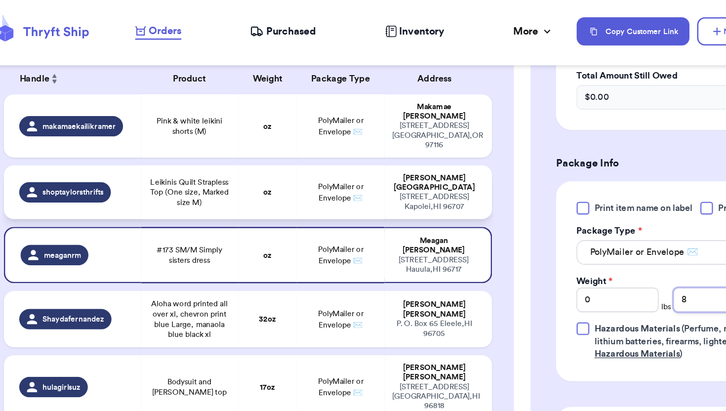
scroll to position [93, 0]
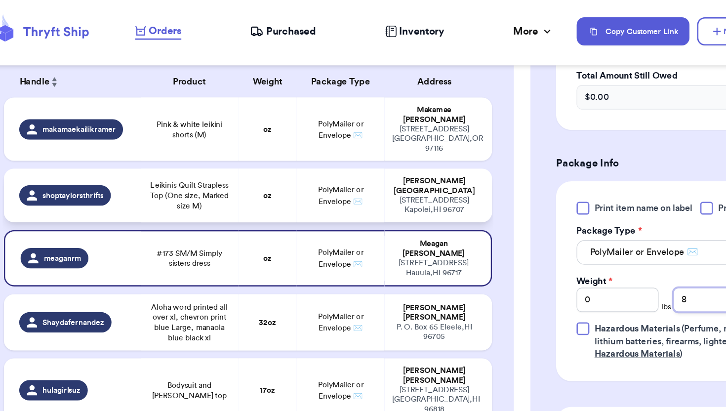
type input "8"
click at [221, 138] on td "oz" at bounding box center [232, 150] width 45 height 41
type input "Leikinis Quilt Strapless Top (One size, Marked size M)"
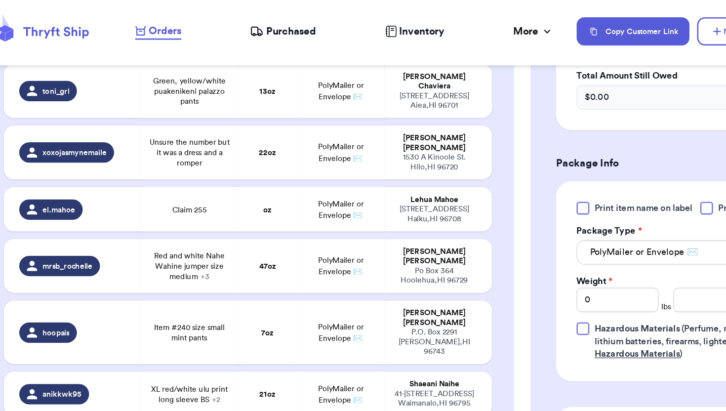
scroll to position [887, 0]
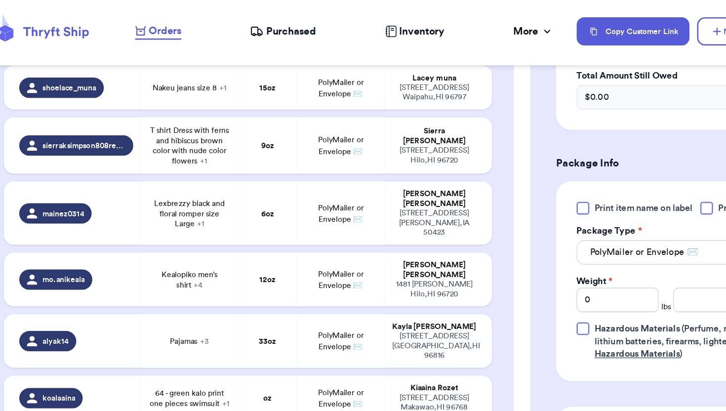
click at [221, 329] on td "9 oz" at bounding box center [232, 346] width 45 height 34
type input "277 dress long sleeve"
type input "9"
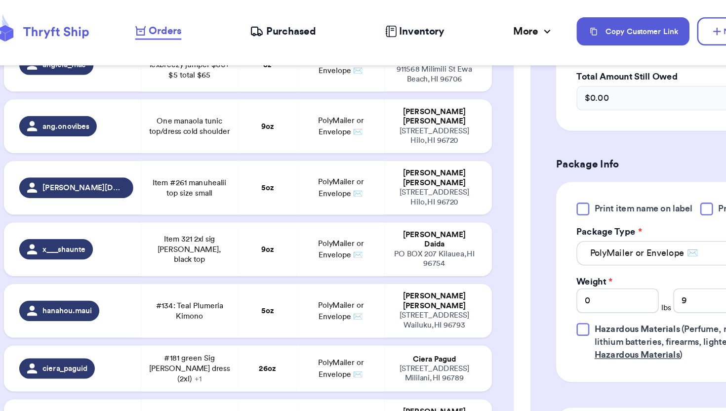
scroll to position [1474, 0]
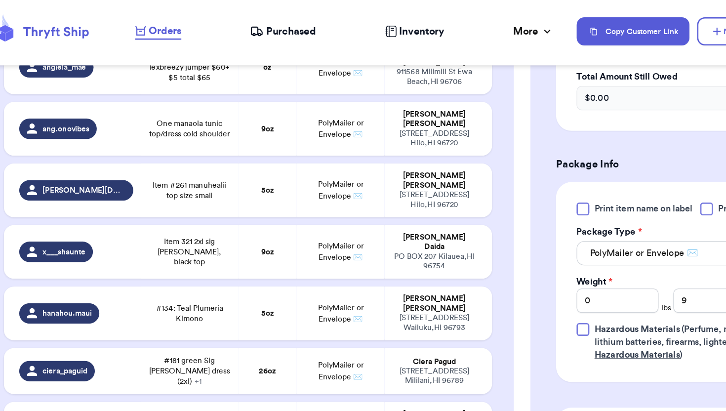
click at [259, 364] on td "PolyMailer or Envelope ✉️" at bounding box center [289, 388] width 68 height 49
type input "Lexbreezy top"
type input "Lexbreezy pants"
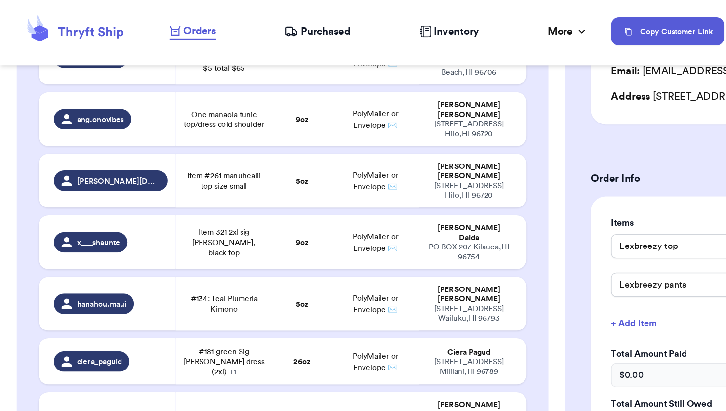
scroll to position [342, 0]
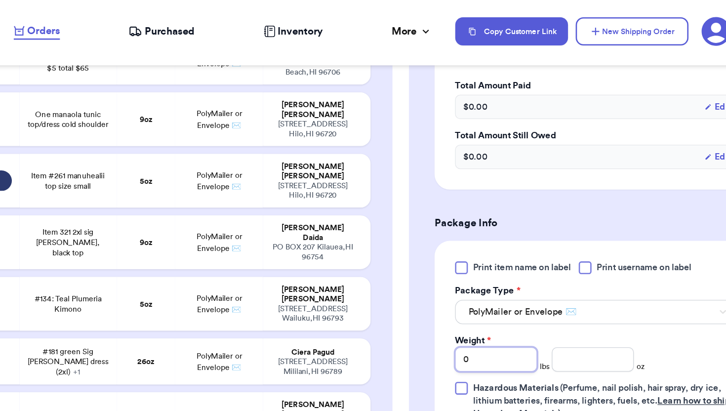
click at [524, 274] on input "0" at bounding box center [502, 277] width 63 height 19
type input "1"
type input "2 freshies"
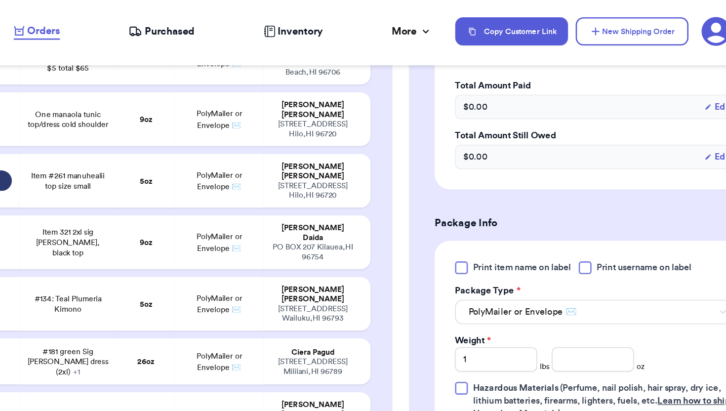
type input "0"
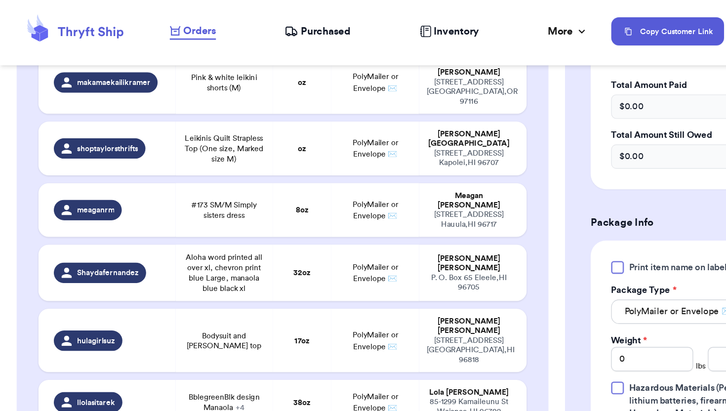
scroll to position [0, 0]
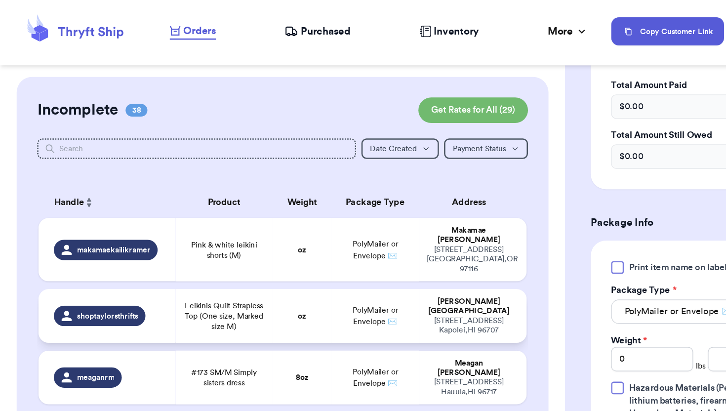
click at [161, 233] on span "Leikinis Quilt Strapless Top (One size, Marked size M)" at bounding box center [172, 244] width 63 height 24
type input "Leikinis Quilt Strapless Top (One size, Marked size M)"
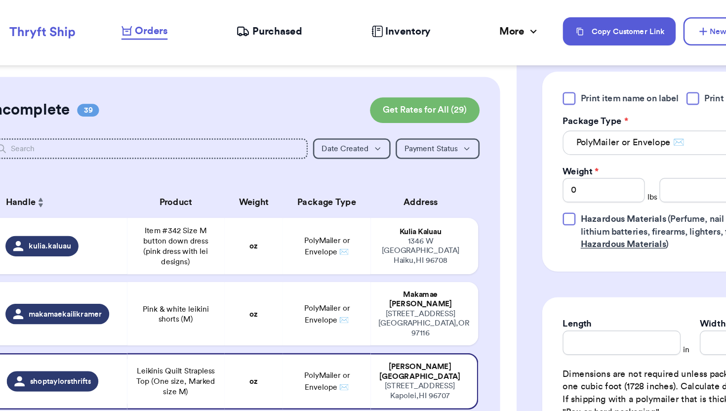
scroll to position [451, 0]
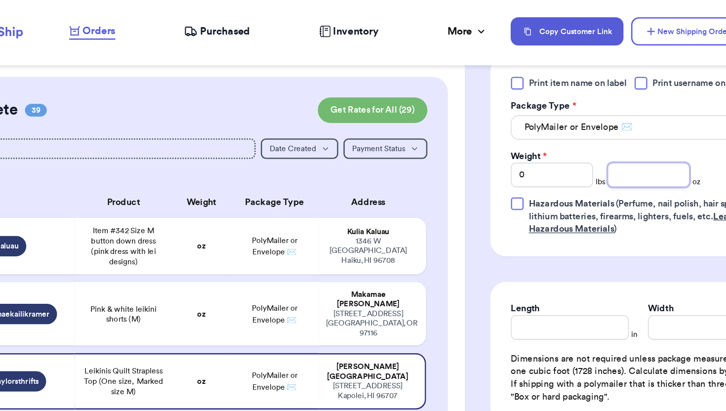
click at [586, 132] on input "number" at bounding box center [577, 134] width 63 height 19
type input "4"
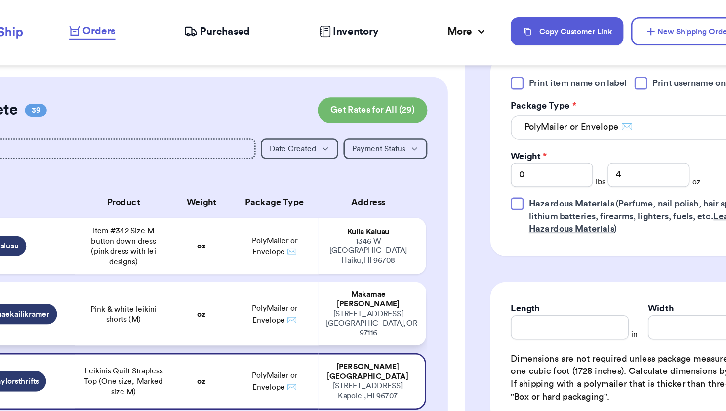
click at [227, 241] on td "oz" at bounding box center [232, 241] width 45 height 49
type input "Pink & white leikini shorts (M)"
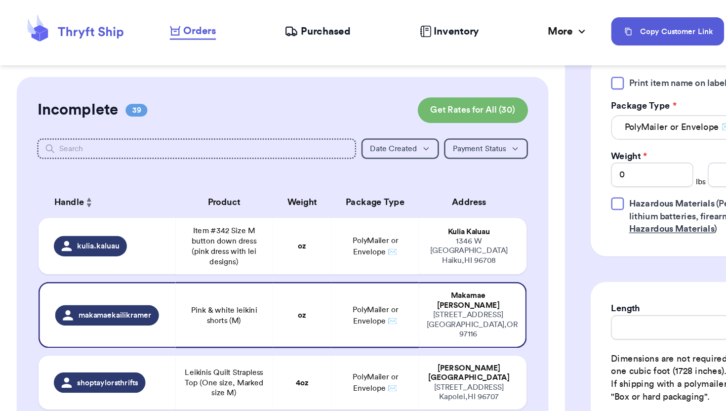
scroll to position [452, 0]
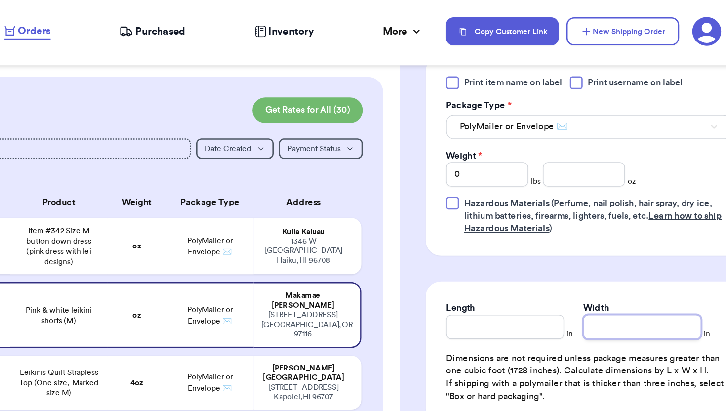
click at [596, 257] on input "Width" at bounding box center [622, 251] width 91 height 19
click at [589, 134] on input "number" at bounding box center [577, 134] width 63 height 19
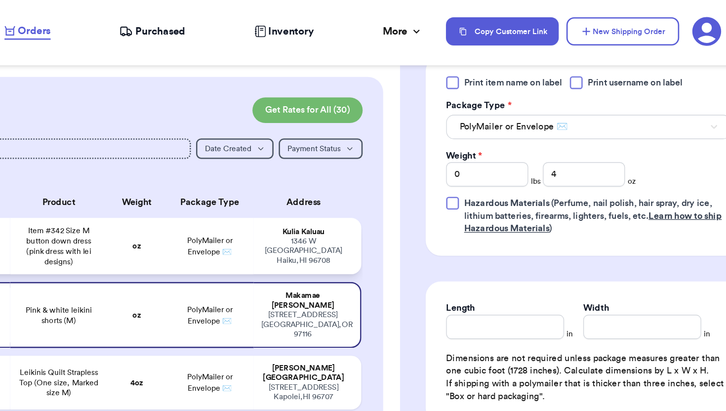
click at [292, 186] on span "PolyMailer or Envelope ✉️" at bounding box center [289, 189] width 35 height 15
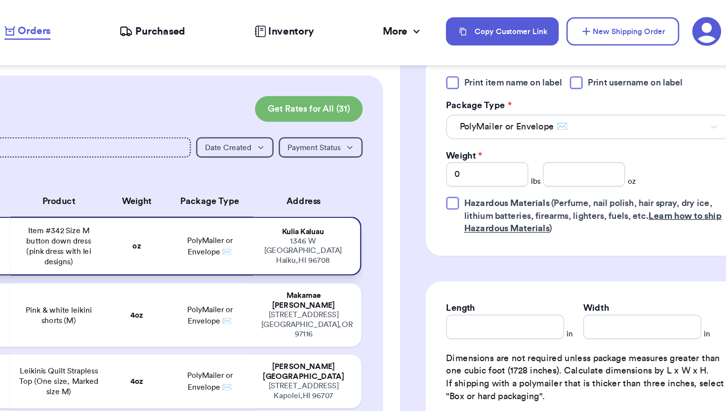
scroll to position [1, 0]
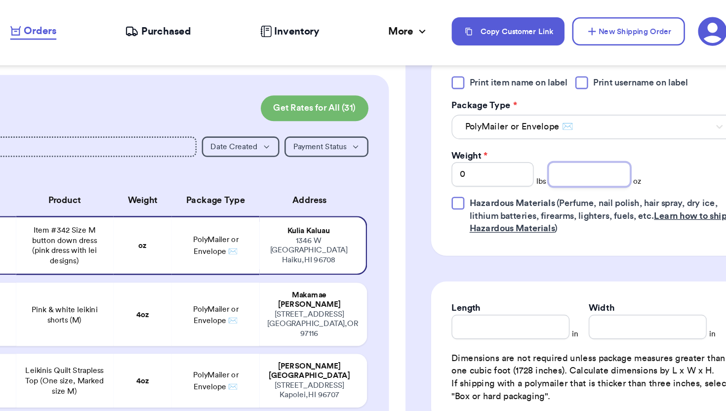
click at [593, 137] on input "number" at bounding box center [577, 134] width 63 height 19
click at [215, 251] on td "4 oz" at bounding box center [232, 242] width 45 height 49
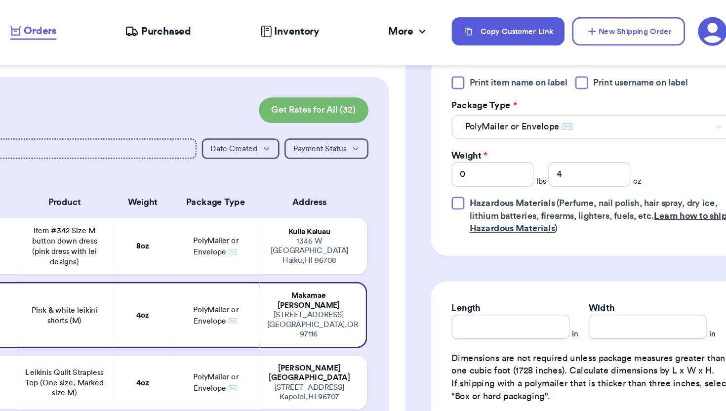
scroll to position [445, 0]
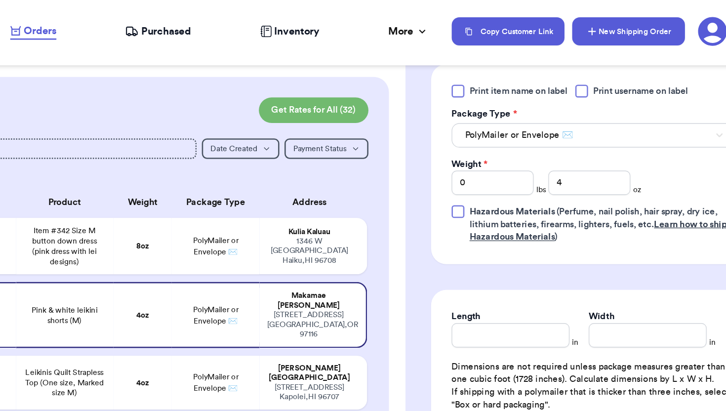
click at [607, 25] on button "New Shipping Order" at bounding box center [607, 24] width 87 height 22
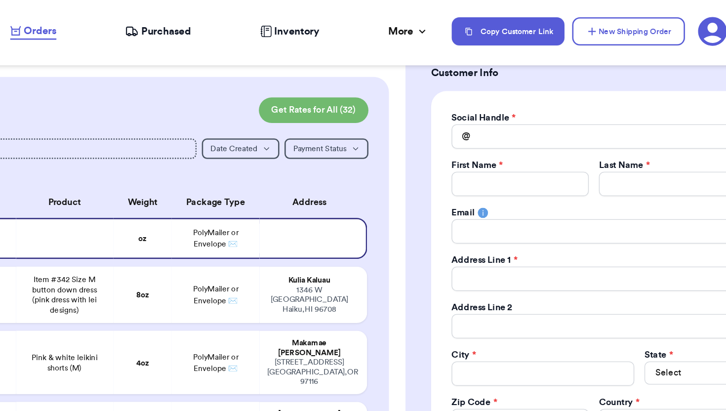
scroll to position [50, 0]
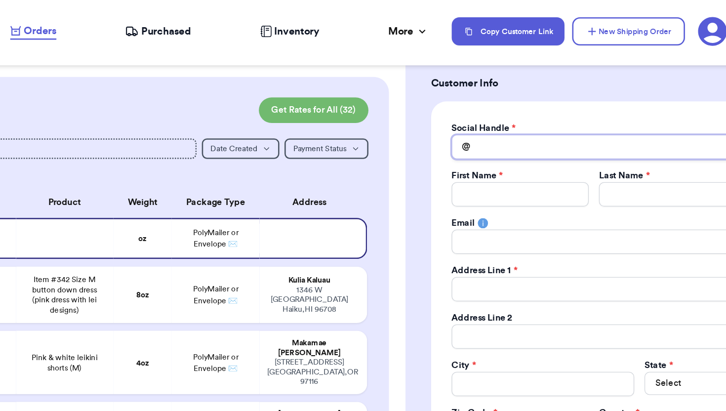
click at [506, 114] on input "Total Amount Paid" at bounding box center [580, 113] width 219 height 19
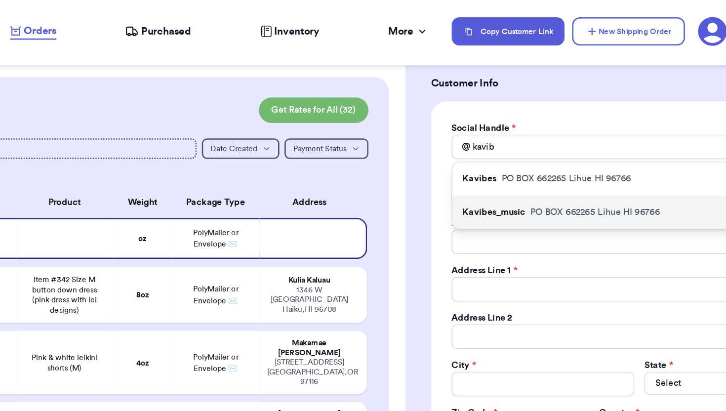
click at [498, 161] on p "Kavibes_music" at bounding box center [503, 164] width 48 height 10
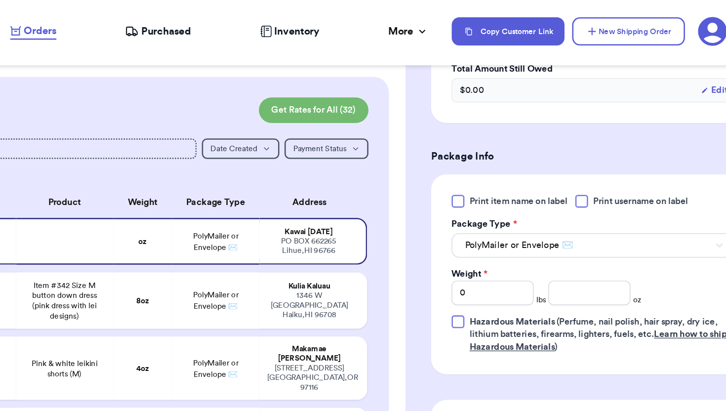
scroll to position [595, 0]
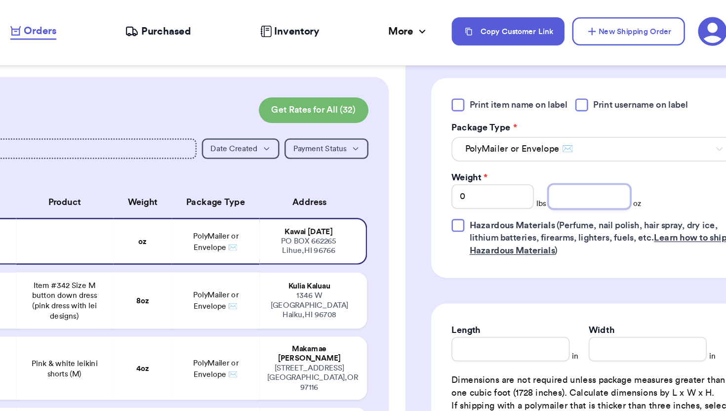
click at [594, 156] on input "number" at bounding box center [577, 151] width 63 height 19
click at [318, 233] on td "PolyMailer or Envelope ✉️" at bounding box center [289, 231] width 68 height 43
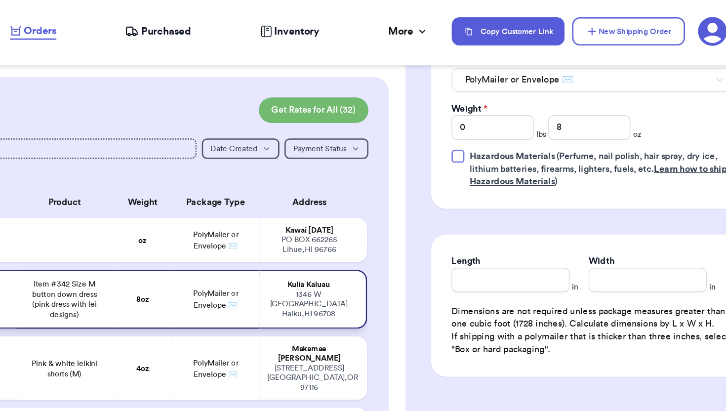
scroll to position [434, 0]
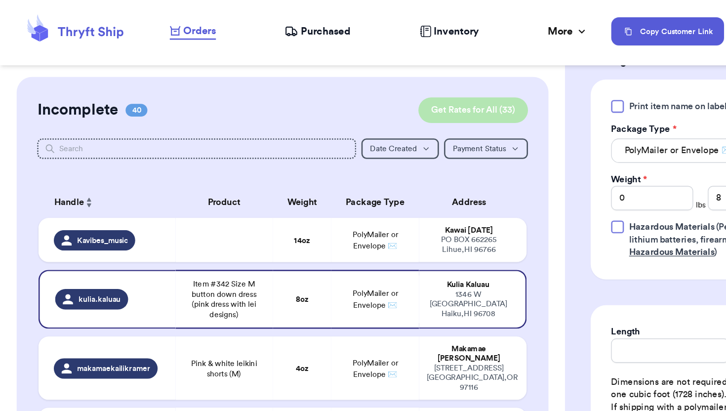
click at [400, 84] on button "Get Rates for All ( 33 )" at bounding box center [364, 85] width 84 height 20
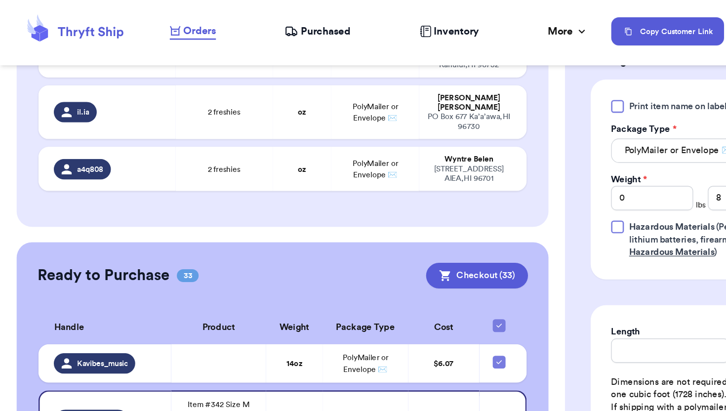
scroll to position [324, 0]
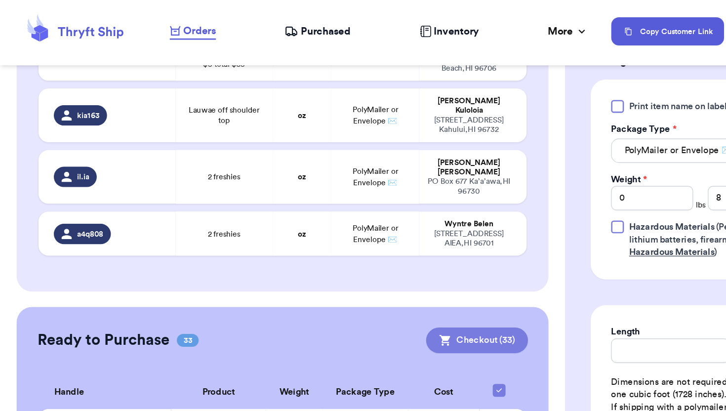
click at [353, 252] on button "Checkout ( 33 )" at bounding box center [367, 262] width 79 height 20
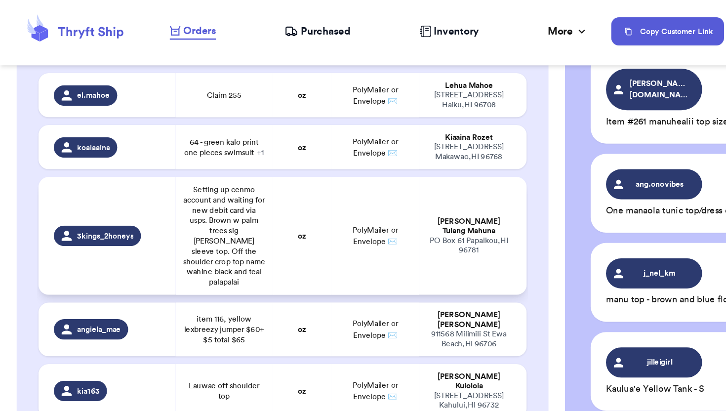
scroll to position [117, 0]
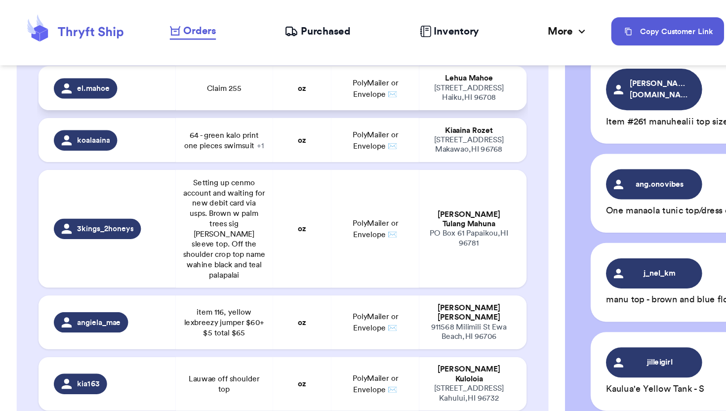
click at [286, 74] on span "PolyMailer or Envelope ✉️" at bounding box center [289, 68] width 35 height 15
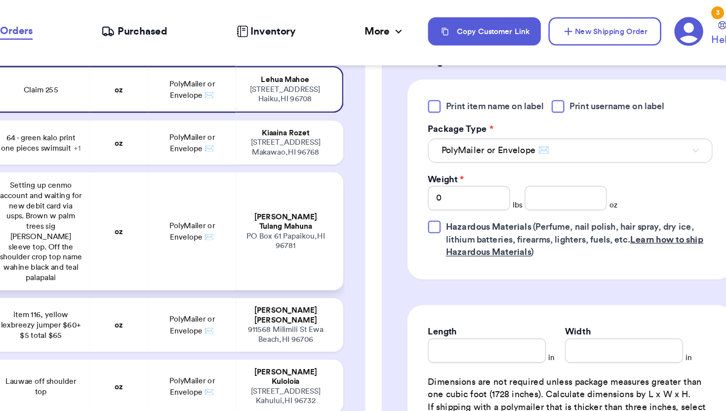
scroll to position [0, 0]
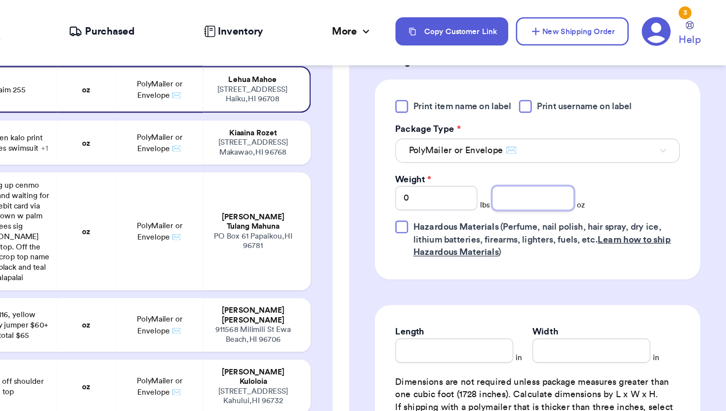
click at [557, 150] on input "number" at bounding box center [577, 152] width 63 height 19
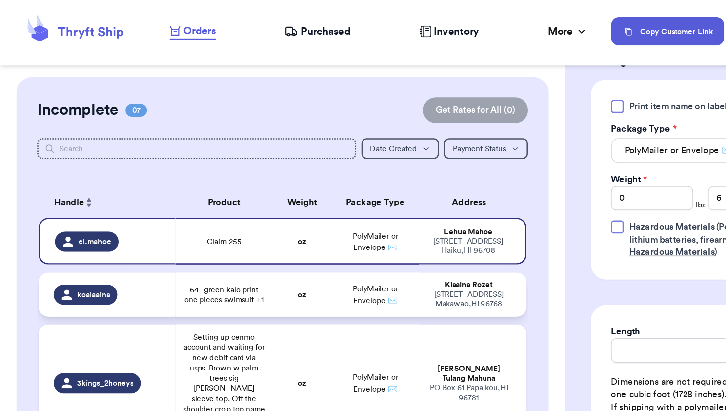
click at [286, 233] on span "PolyMailer or Envelope ✉️" at bounding box center [289, 227] width 35 height 15
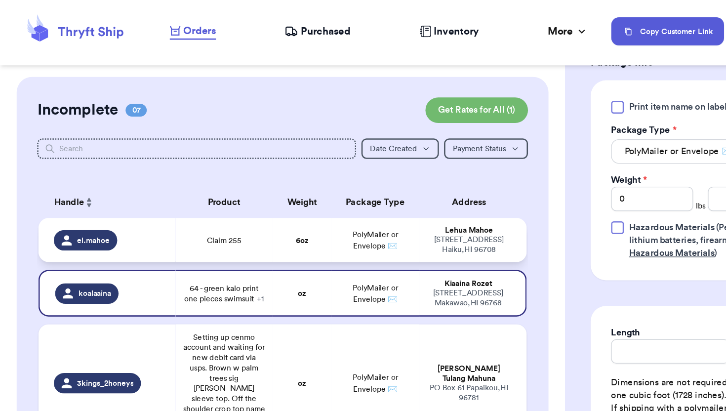
click at [296, 190] on span "PolyMailer or Envelope ✉️" at bounding box center [289, 185] width 35 height 15
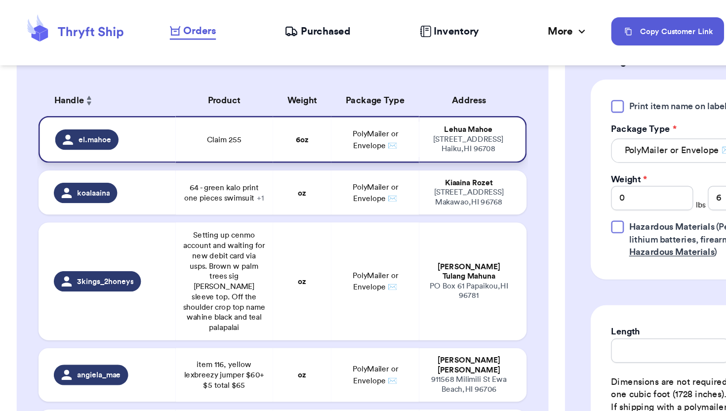
scroll to position [0, 0]
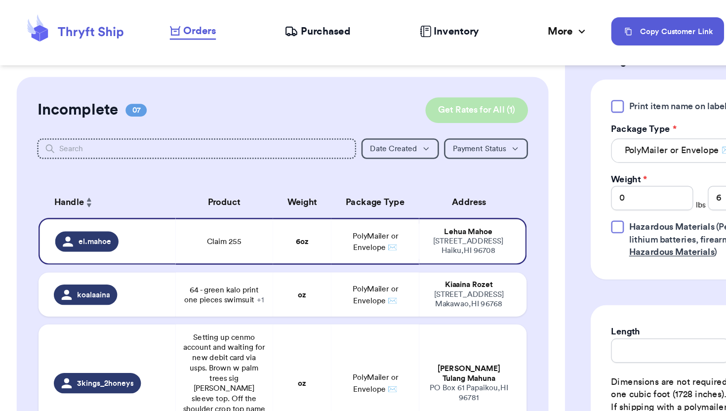
click at [363, 82] on button "Get Rates for All ( 1 )" at bounding box center [367, 85] width 79 height 20
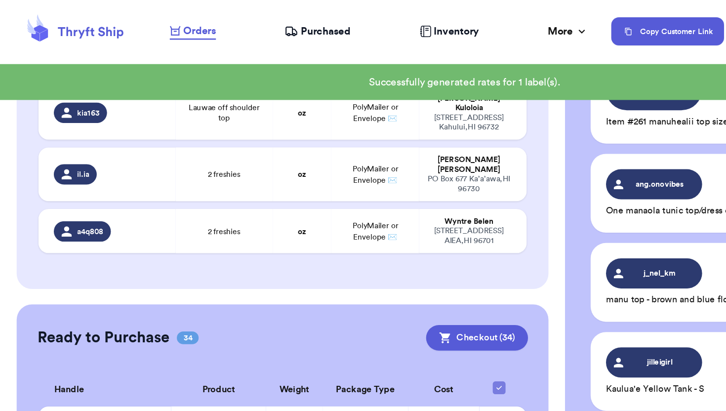
scroll to position [326, 0]
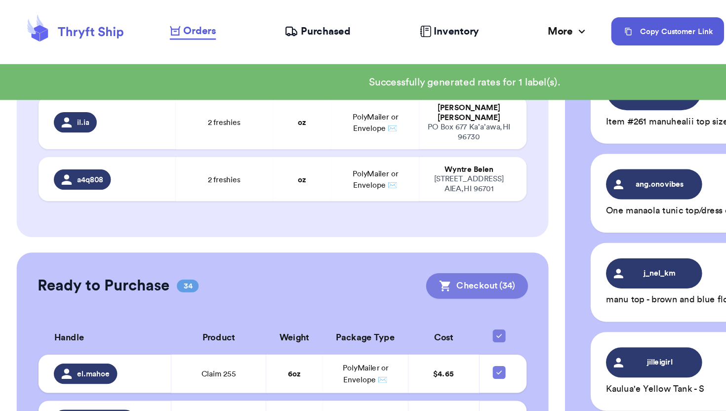
click at [358, 210] on button "Checkout ( 34 )" at bounding box center [367, 220] width 79 height 20
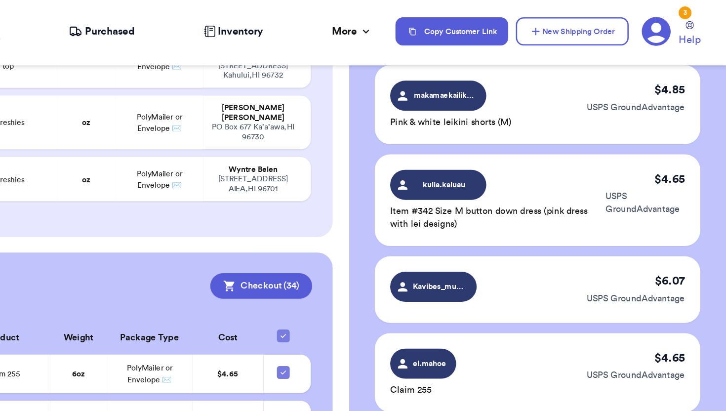
scroll to position [2365, 0]
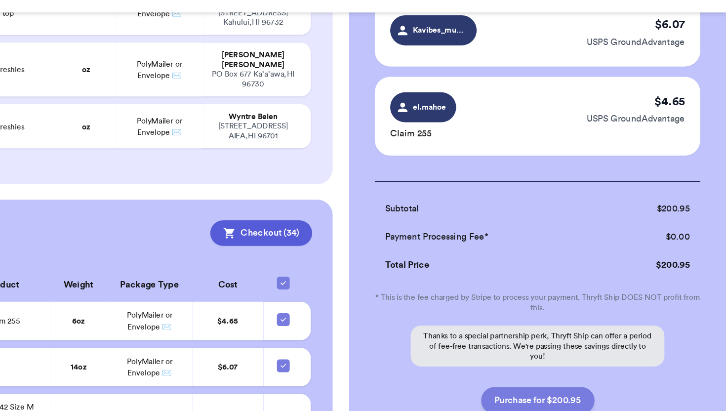
click at [605, 339] on button "Purchase for $200.95" at bounding box center [580, 349] width 87 height 21
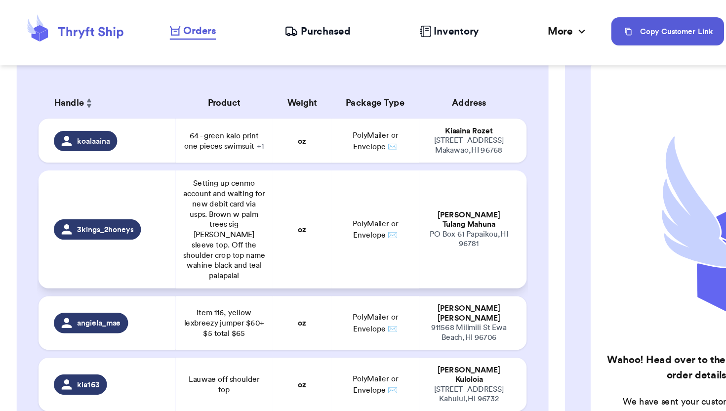
scroll to position [0, 0]
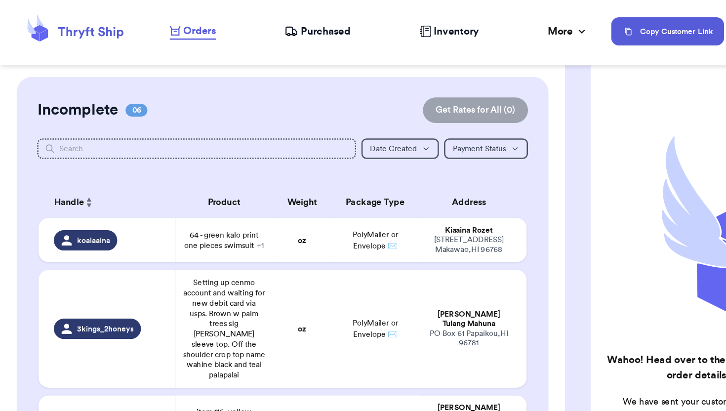
click at [252, 24] on span "Purchased" at bounding box center [251, 24] width 39 height 12
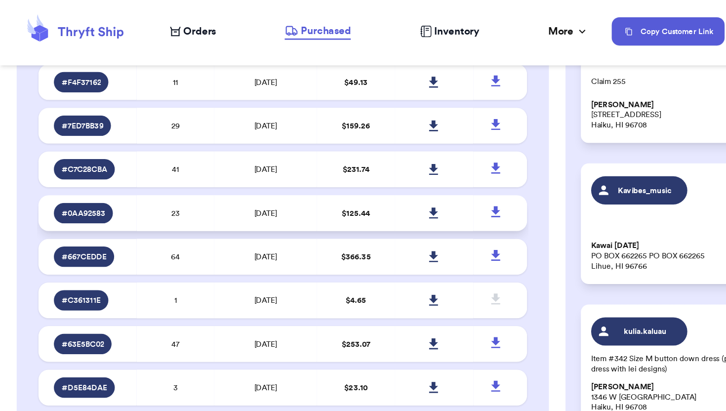
scroll to position [377, 0]
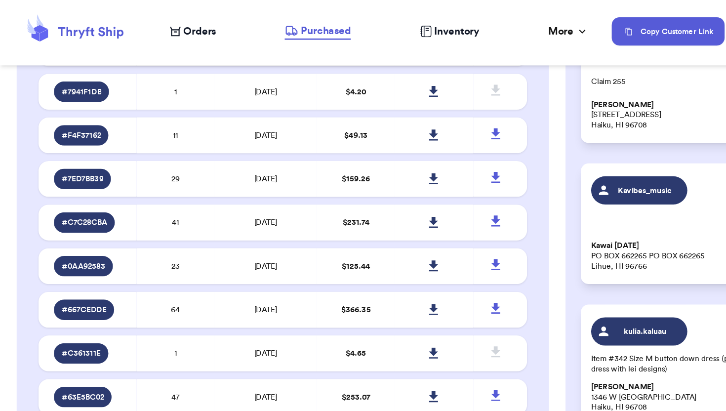
click at [158, 25] on span "Orders" at bounding box center [153, 24] width 25 height 12
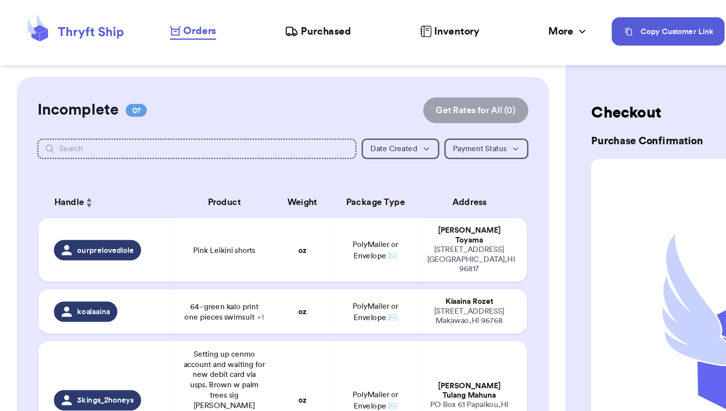
scroll to position [266, 0]
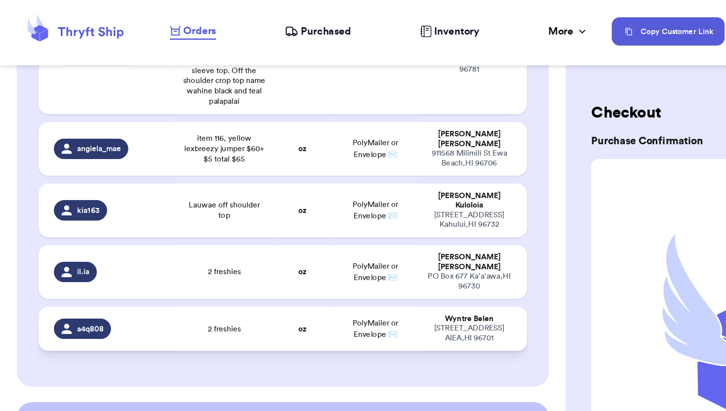
click at [156, 236] on td "2 freshies" at bounding box center [172, 253] width 75 height 34
